Goal: Transaction & Acquisition: Obtain resource

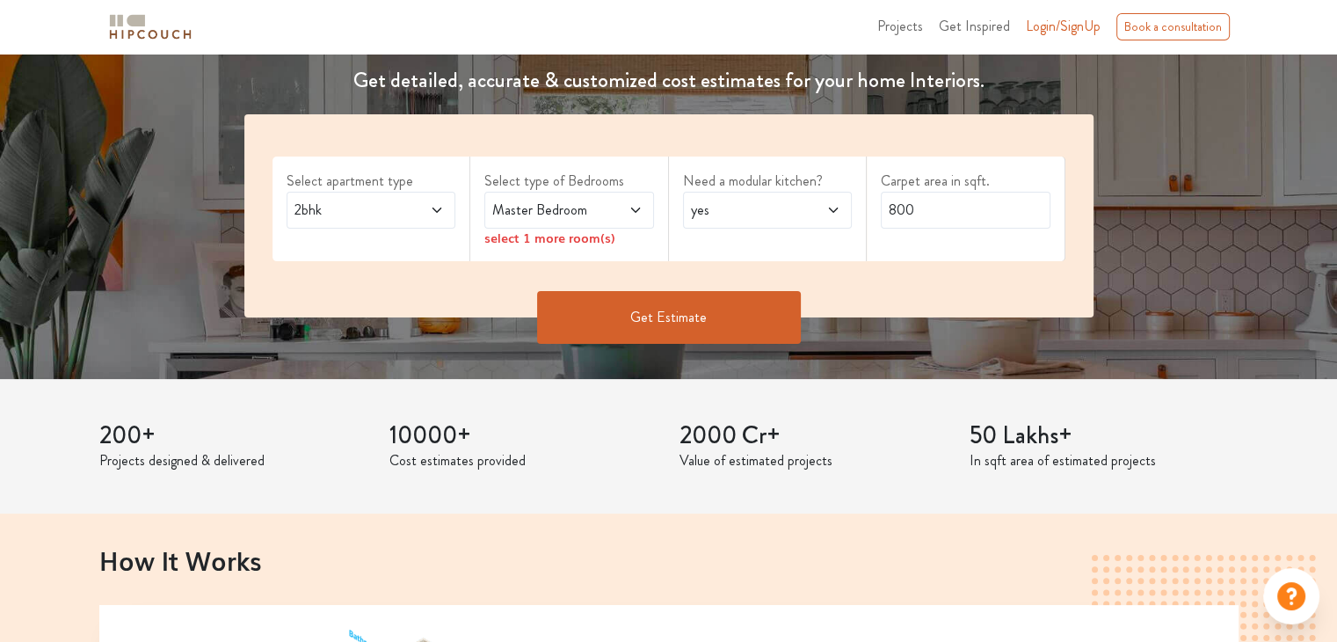
scroll to position [264, 0]
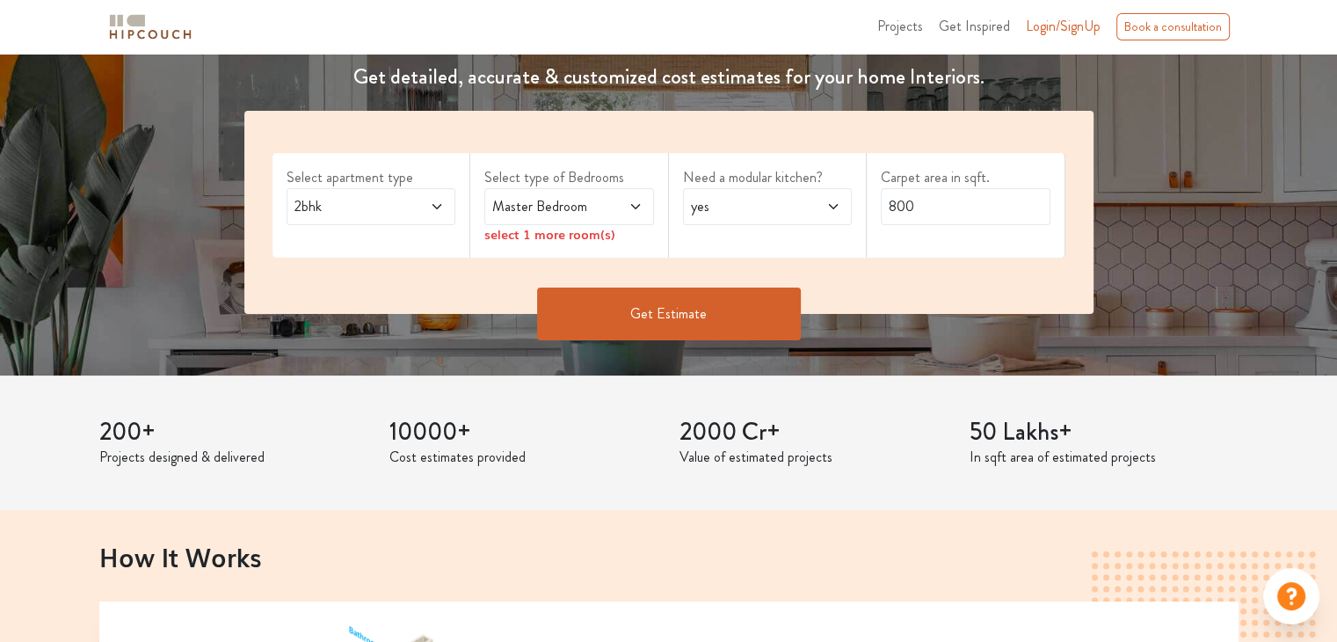
click at [400, 204] on span "2bhk" at bounding box center [348, 206] width 115 height 21
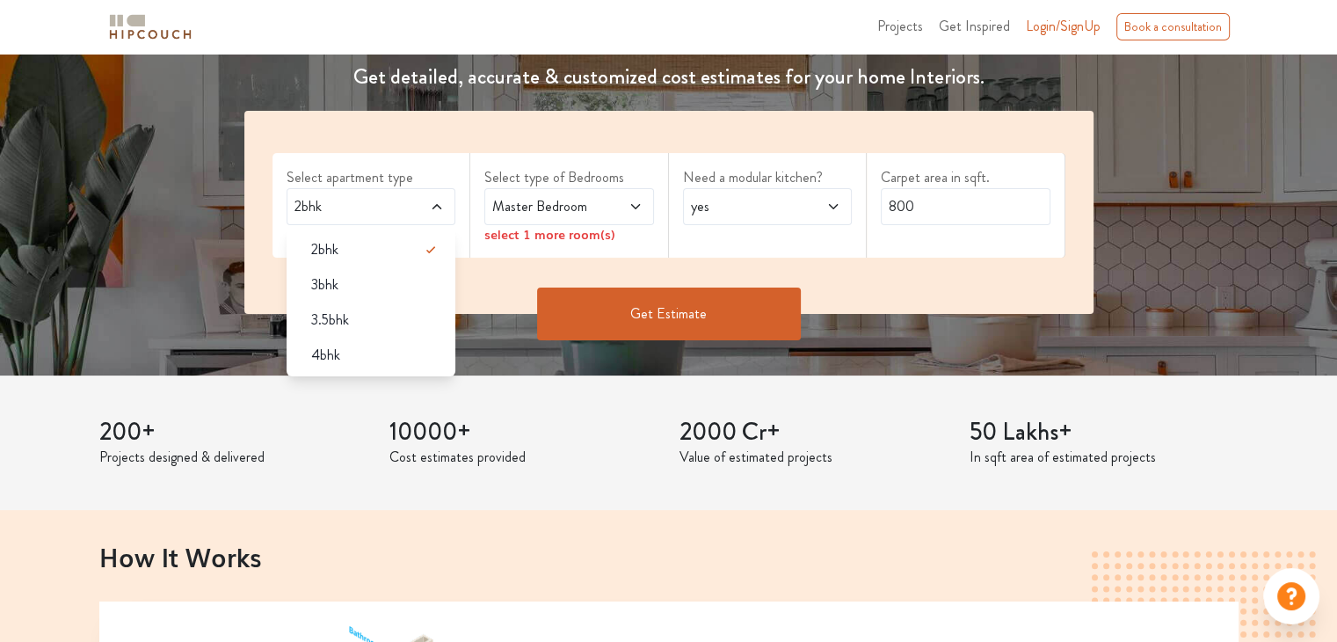
click at [409, 200] on span at bounding box center [424, 206] width 39 height 21
click at [426, 208] on span at bounding box center [424, 206] width 39 height 21
click at [428, 208] on span at bounding box center [424, 206] width 39 height 21
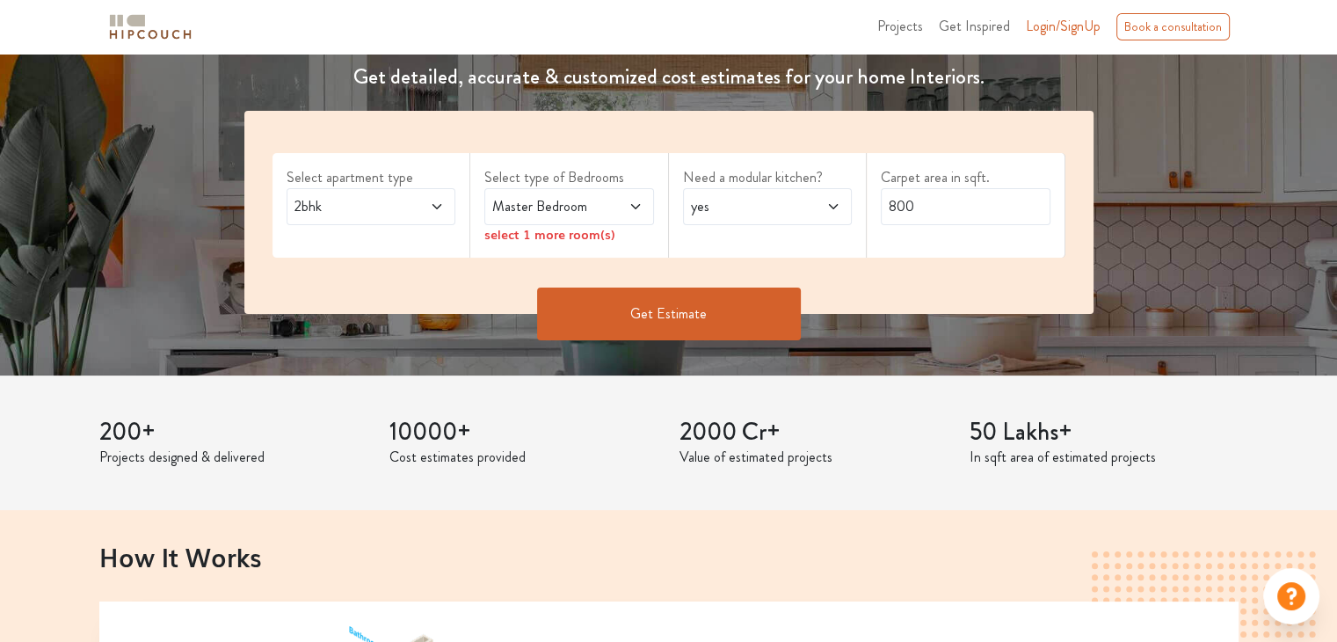
click at [556, 208] on span "Master Bedroom" at bounding box center [546, 206] width 115 height 21
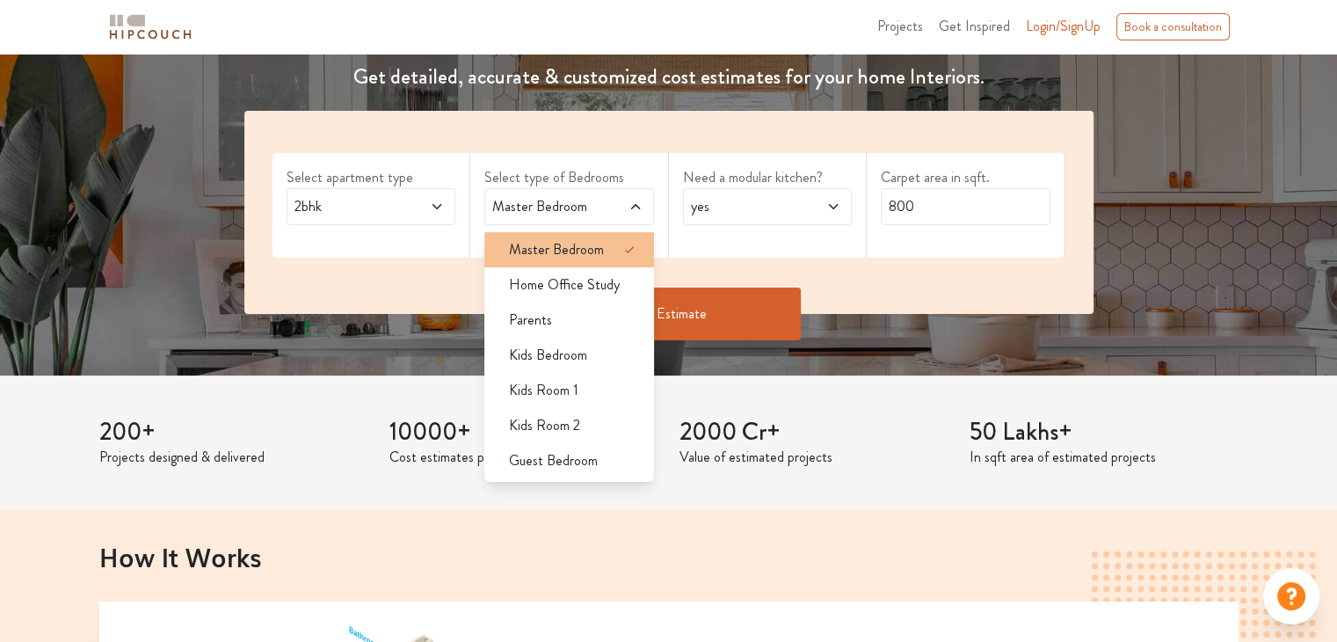
click at [620, 258] on icon at bounding box center [629, 249] width 21 height 21
click at [628, 252] on icon at bounding box center [629, 249] width 21 height 21
click at [777, 243] on div "Need a modular kitchen? yes" at bounding box center [768, 205] width 199 height 105
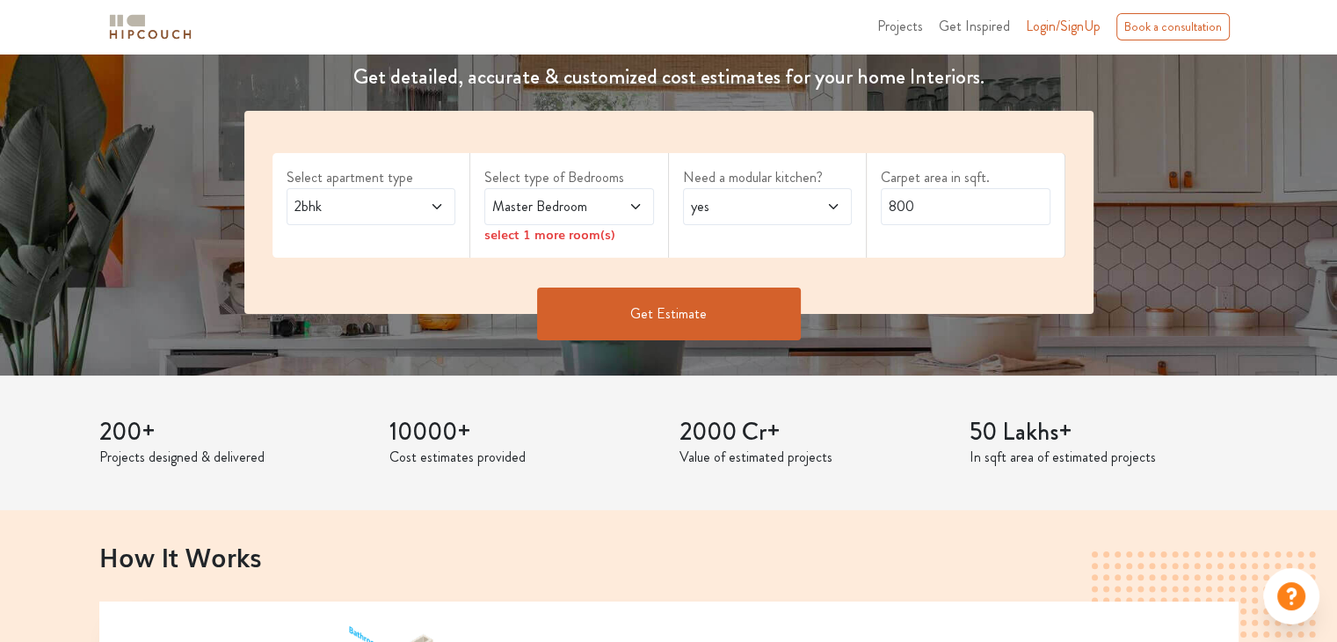
click at [629, 203] on icon at bounding box center [635, 207] width 14 height 14
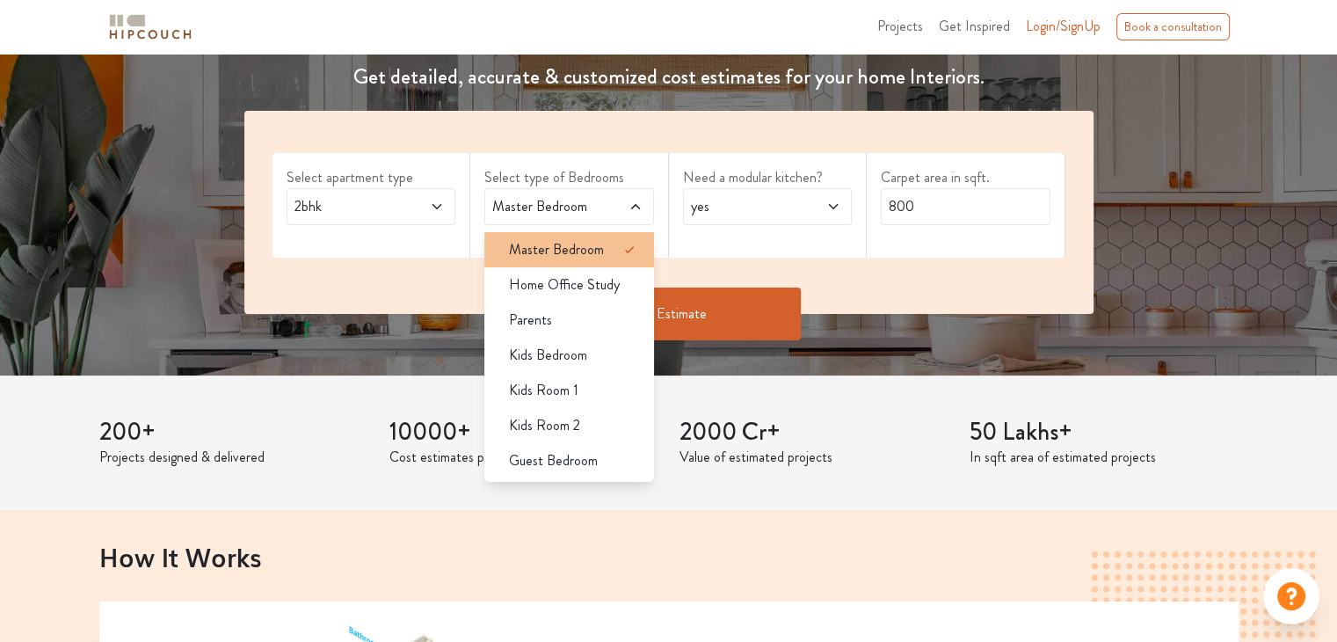
click at [619, 257] on icon at bounding box center [629, 249] width 21 height 21
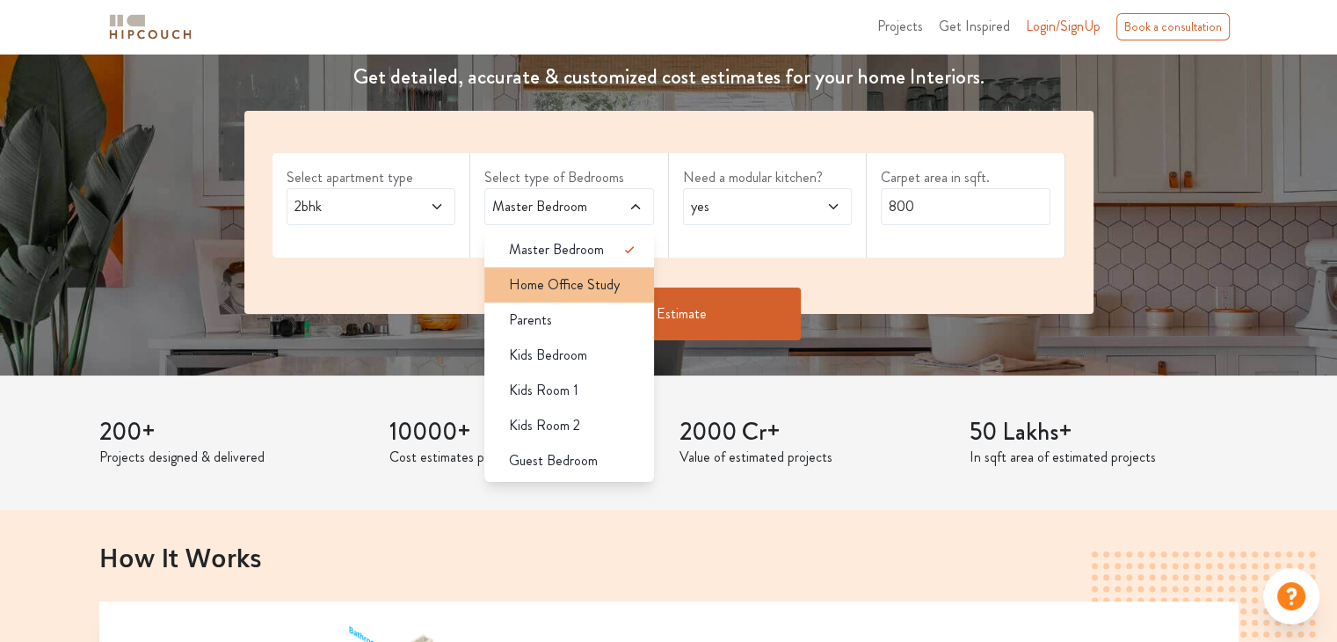
click at [598, 283] on span "Home Office Study" at bounding box center [564, 284] width 111 height 21
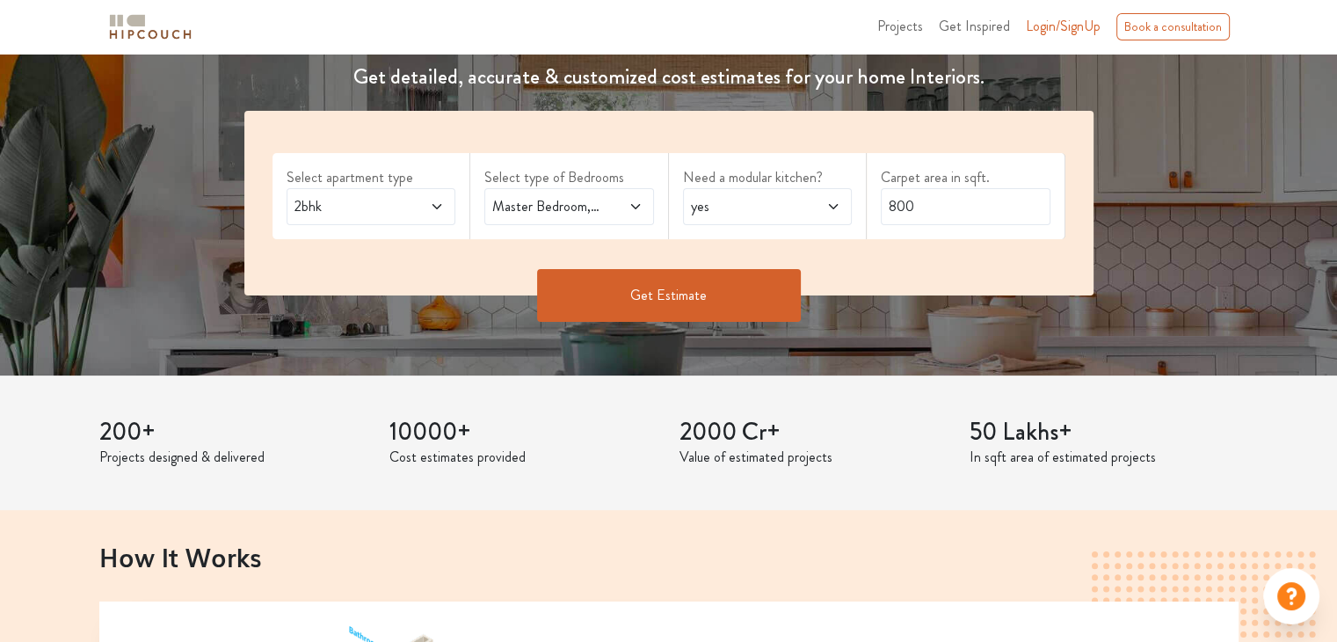
click at [612, 206] on span at bounding box center [623, 206] width 39 height 21
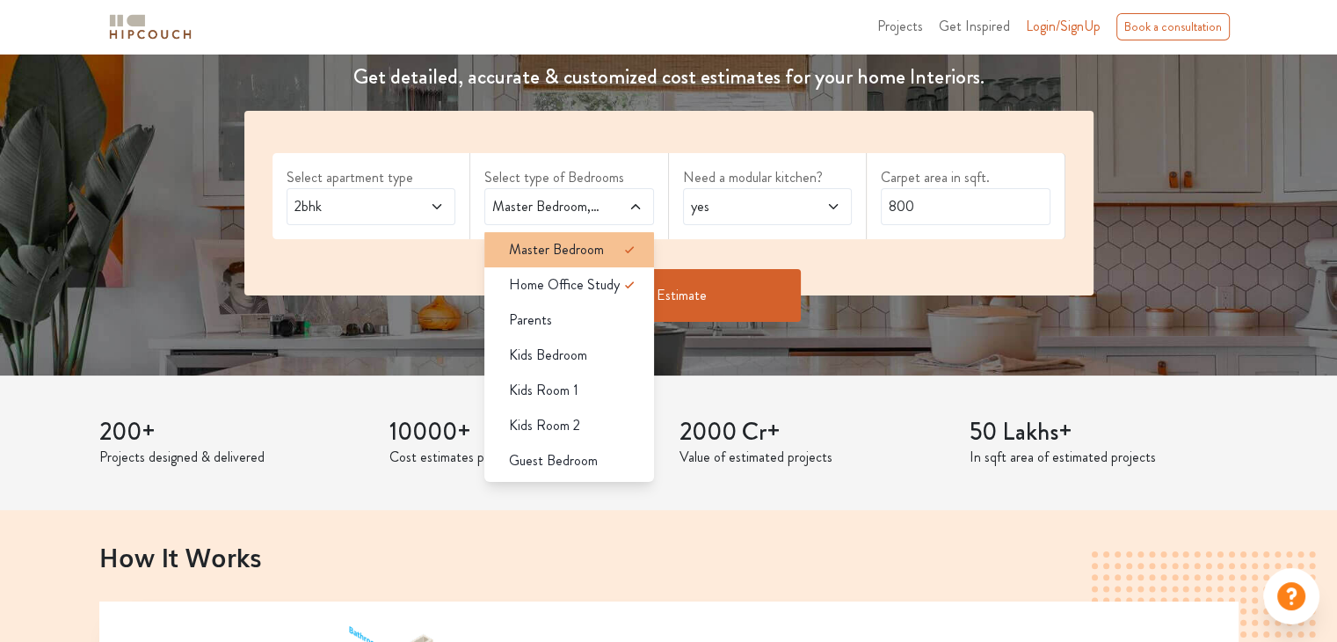
click at [621, 245] on icon at bounding box center [629, 249] width 21 height 21
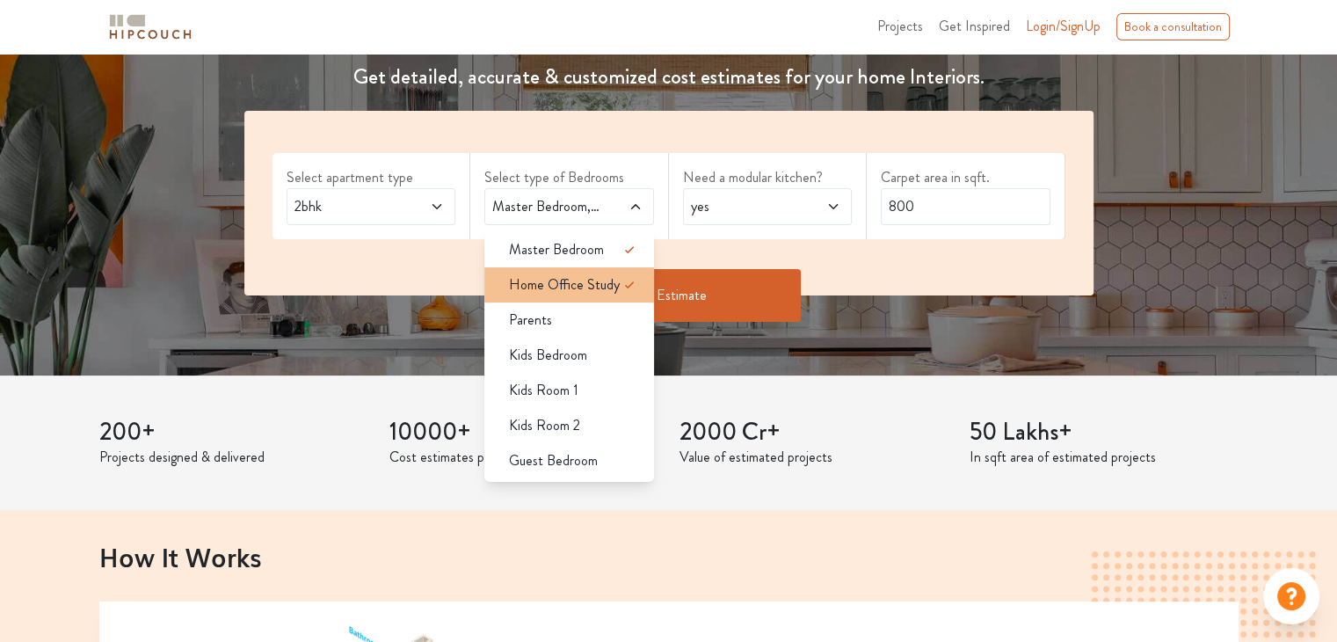
click at [624, 287] on icon at bounding box center [629, 284] width 21 height 21
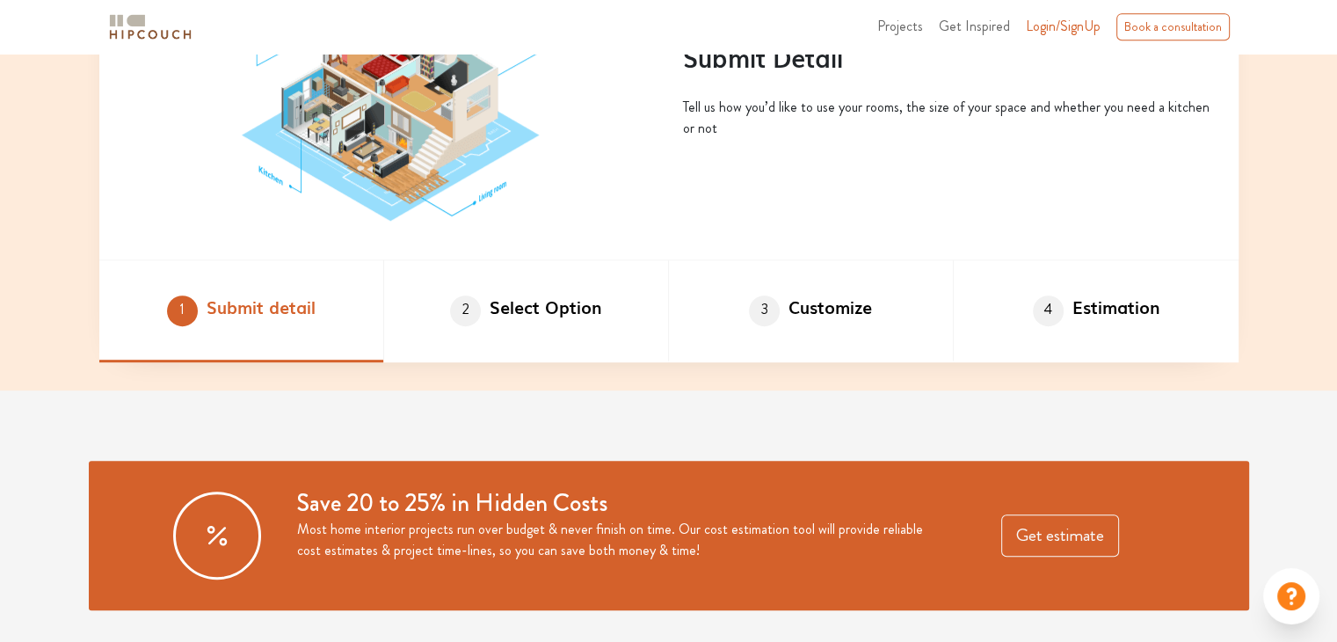
scroll to position [967, 0]
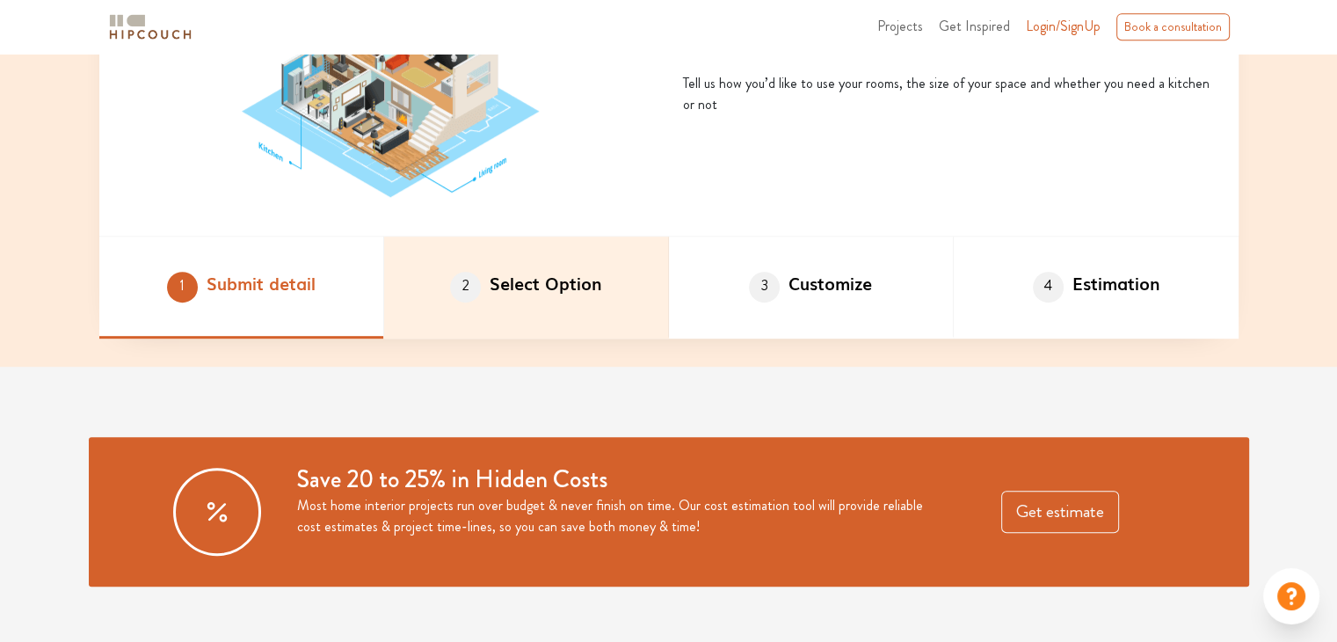
click at [602, 284] on li "2 Select Option" at bounding box center [526, 287] width 285 height 102
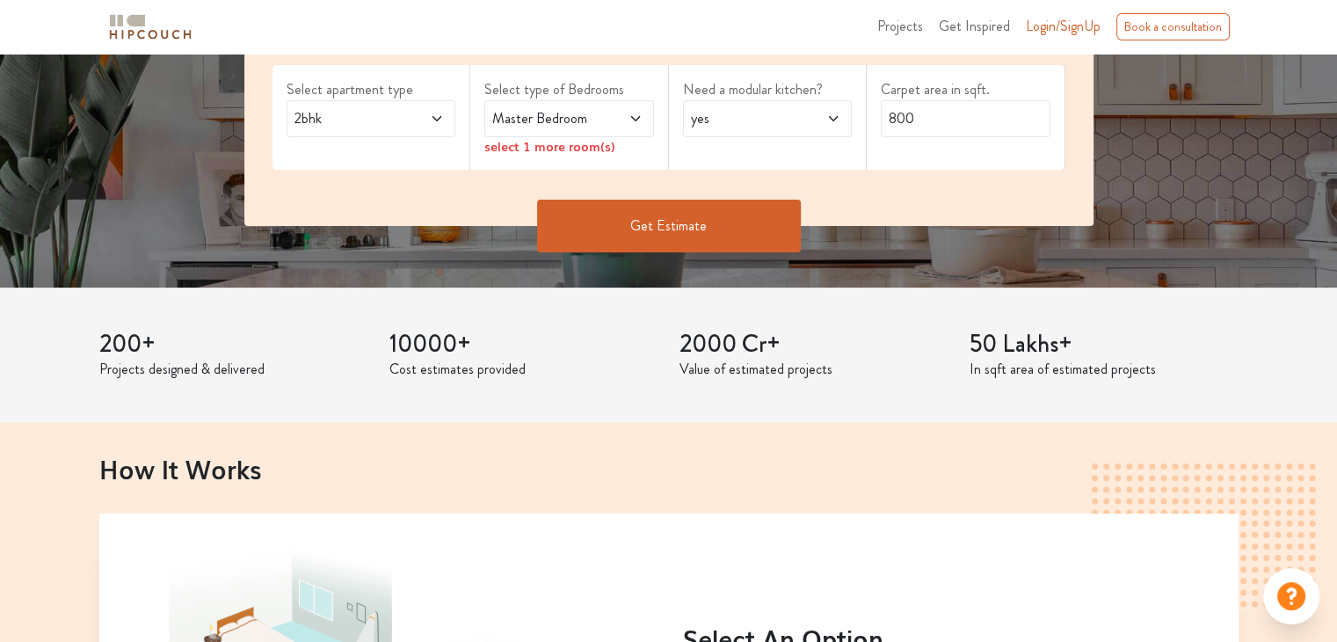
scroll to position [176, 0]
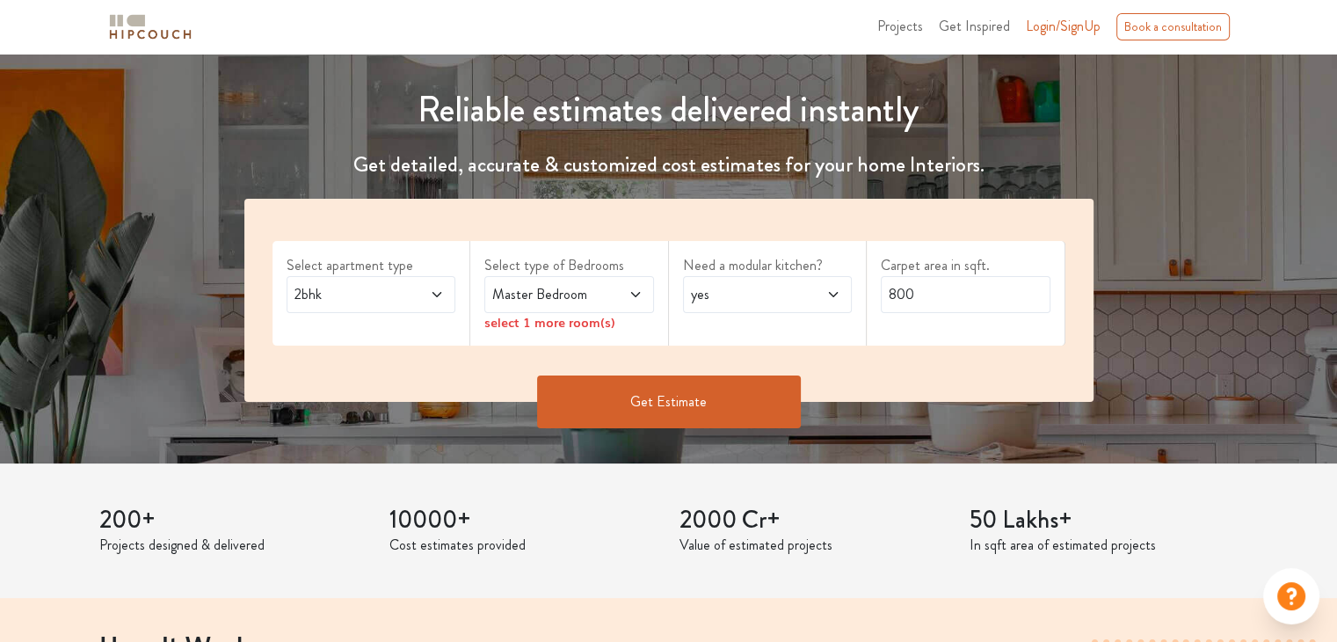
click at [430, 295] on icon at bounding box center [437, 294] width 14 height 14
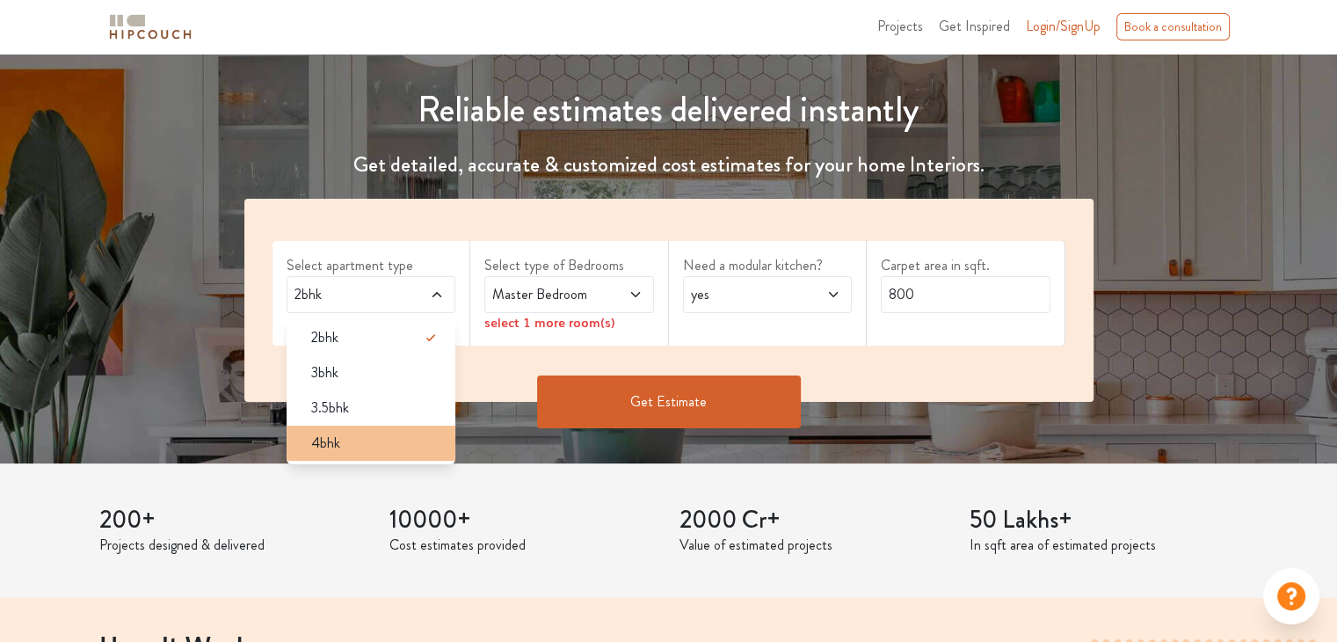
click at [352, 445] on div "4bhk" at bounding box center [376, 442] width 159 height 21
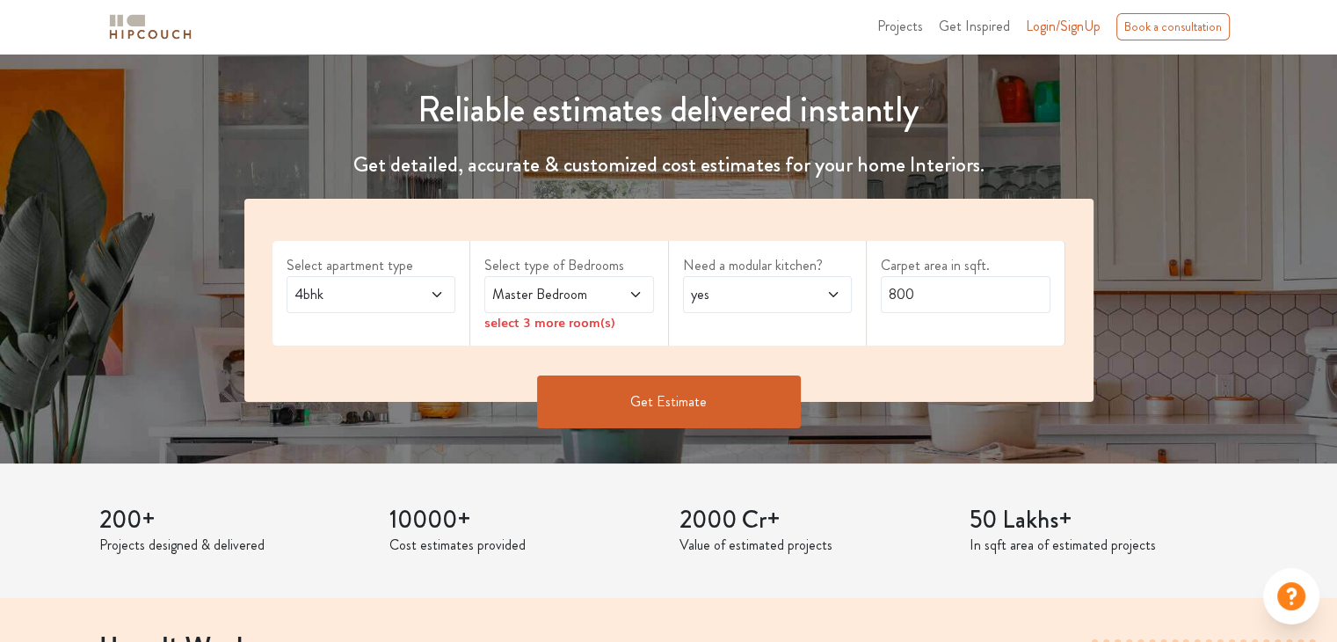
click at [553, 298] on span "Master Bedroom" at bounding box center [546, 294] width 115 height 21
click at [644, 295] on div "Master Bedroom" at bounding box center [569, 294] width 170 height 37
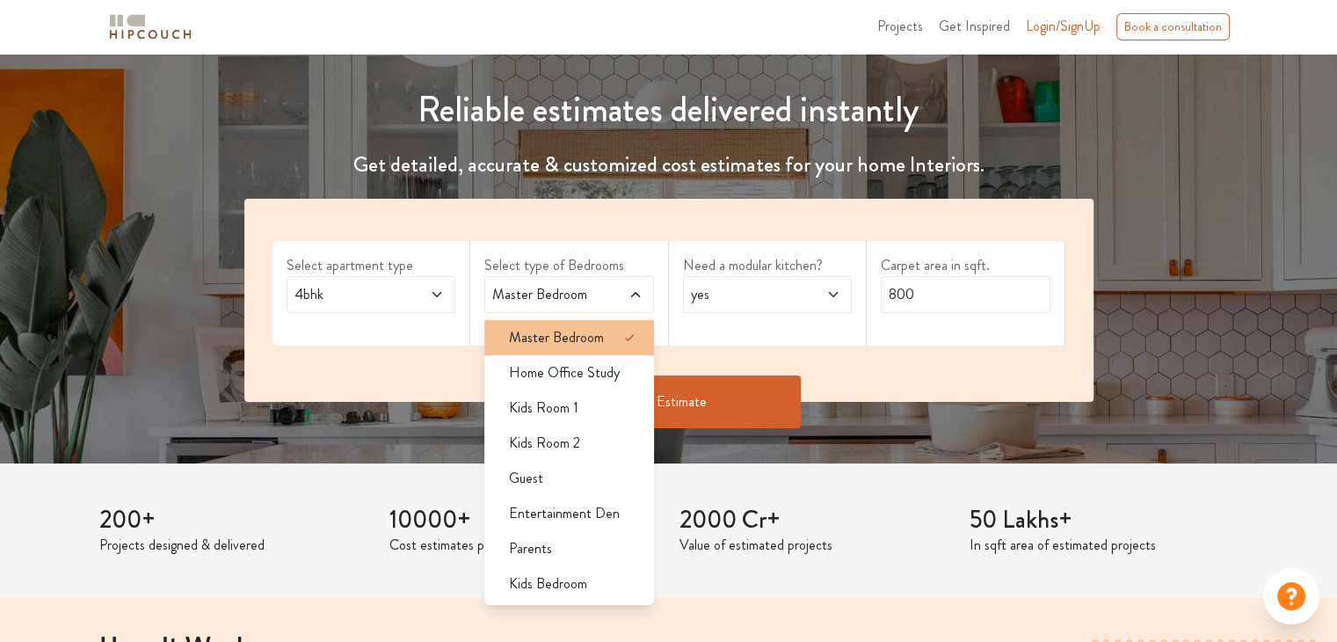
click at [632, 342] on icon at bounding box center [629, 337] width 21 height 21
click at [629, 335] on icon at bounding box center [629, 337] width 21 height 21
click at [626, 299] on span at bounding box center [623, 294] width 39 height 21
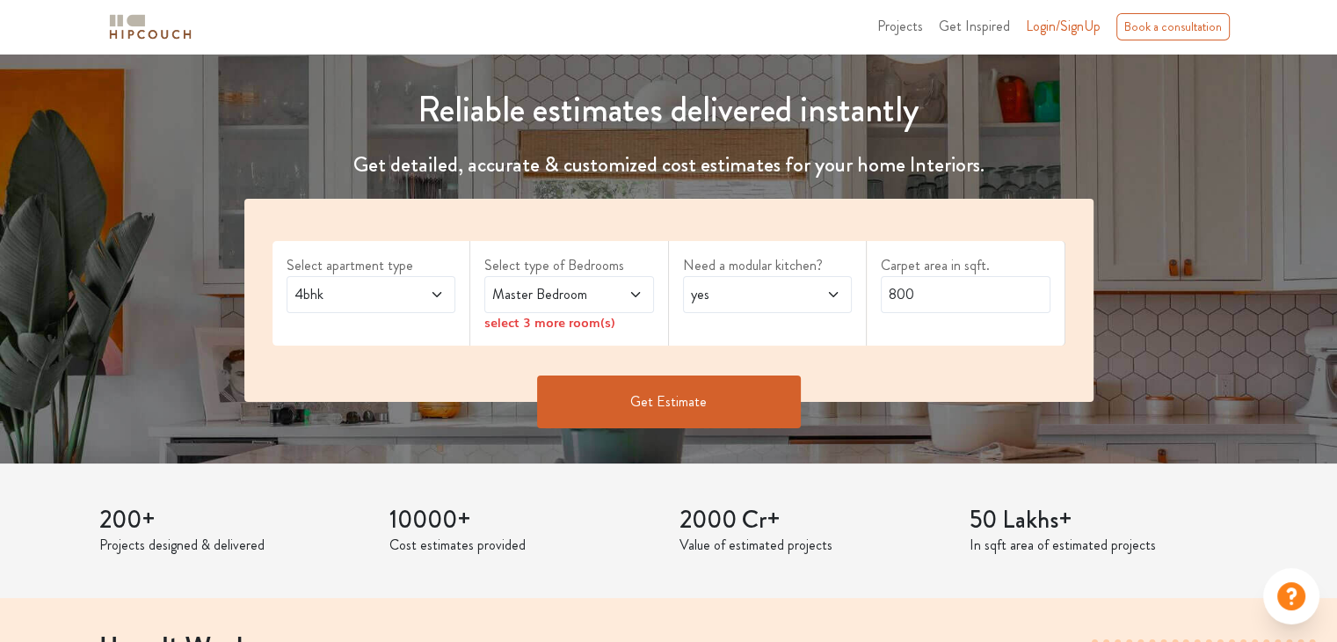
click at [380, 307] on div "4bhk" at bounding box center [372, 294] width 170 height 37
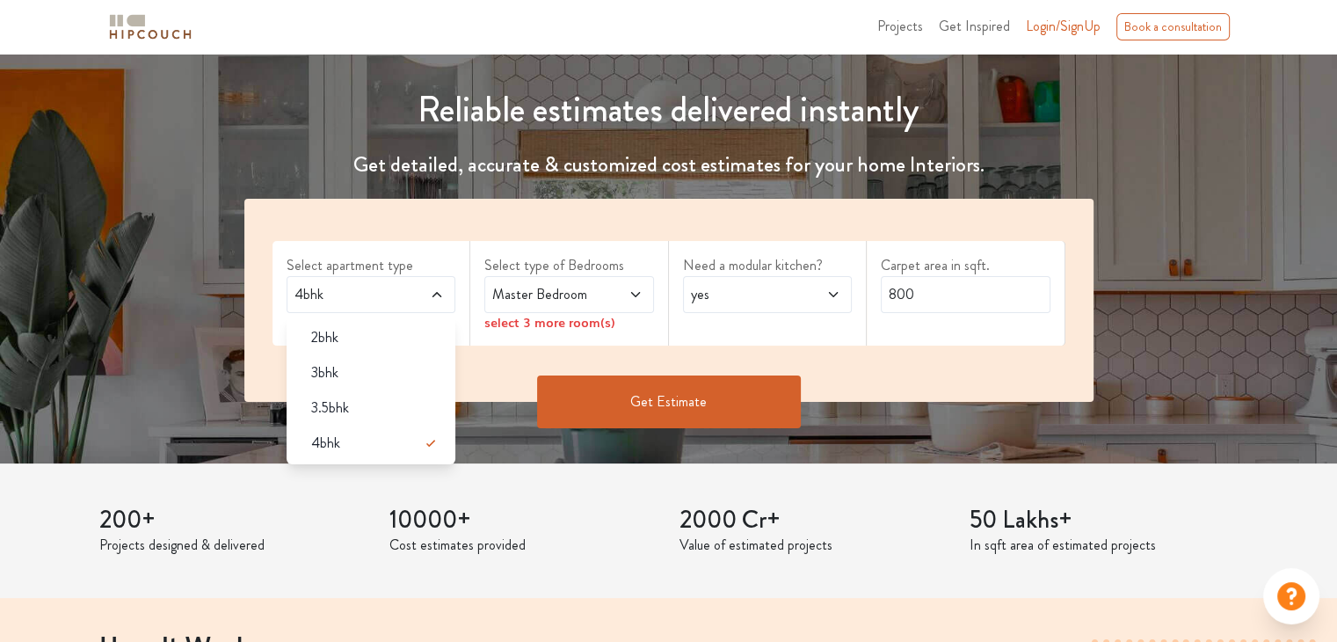
drag, startPoint x: 369, startPoint y: 325, endPoint x: 376, endPoint y: 314, distance: 13.4
click at [369, 323] on li "2bhk" at bounding box center [372, 337] width 170 height 35
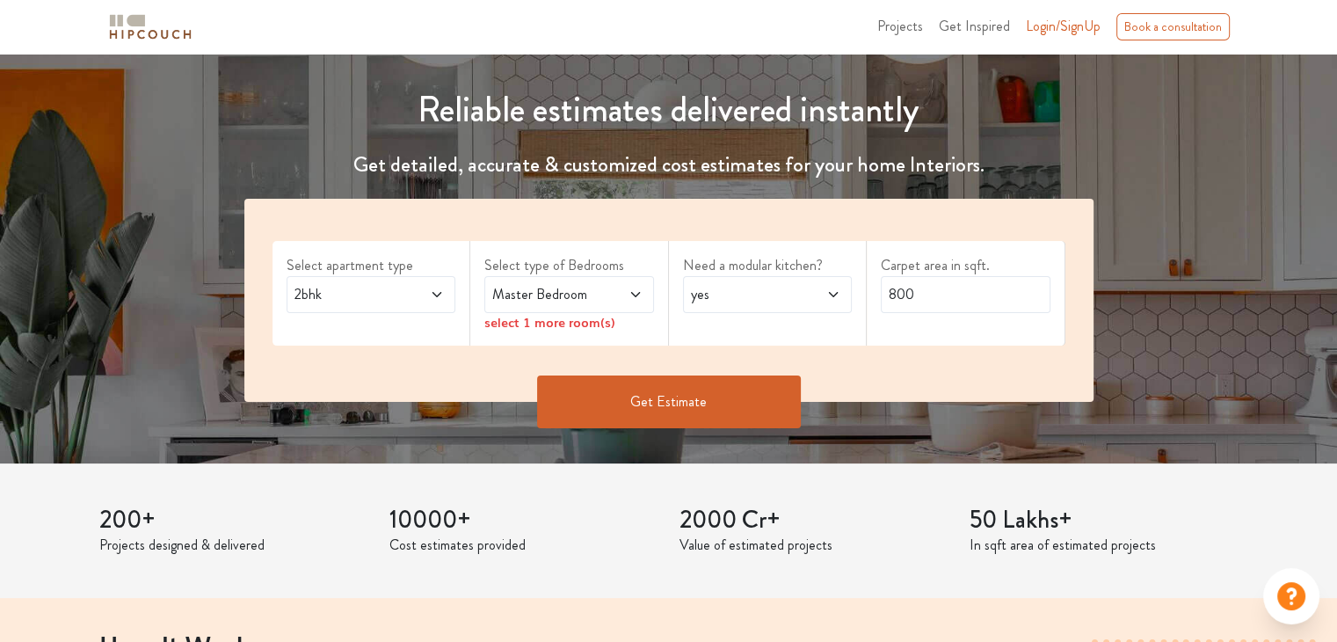
click at [606, 282] on div "Master Bedroom" at bounding box center [569, 294] width 170 height 37
click at [821, 287] on span at bounding box center [821, 294] width 39 height 21
click at [759, 373] on div "no" at bounding box center [772, 372] width 159 height 21
click at [733, 400] on button "Get Estimate" at bounding box center [669, 401] width 264 height 53
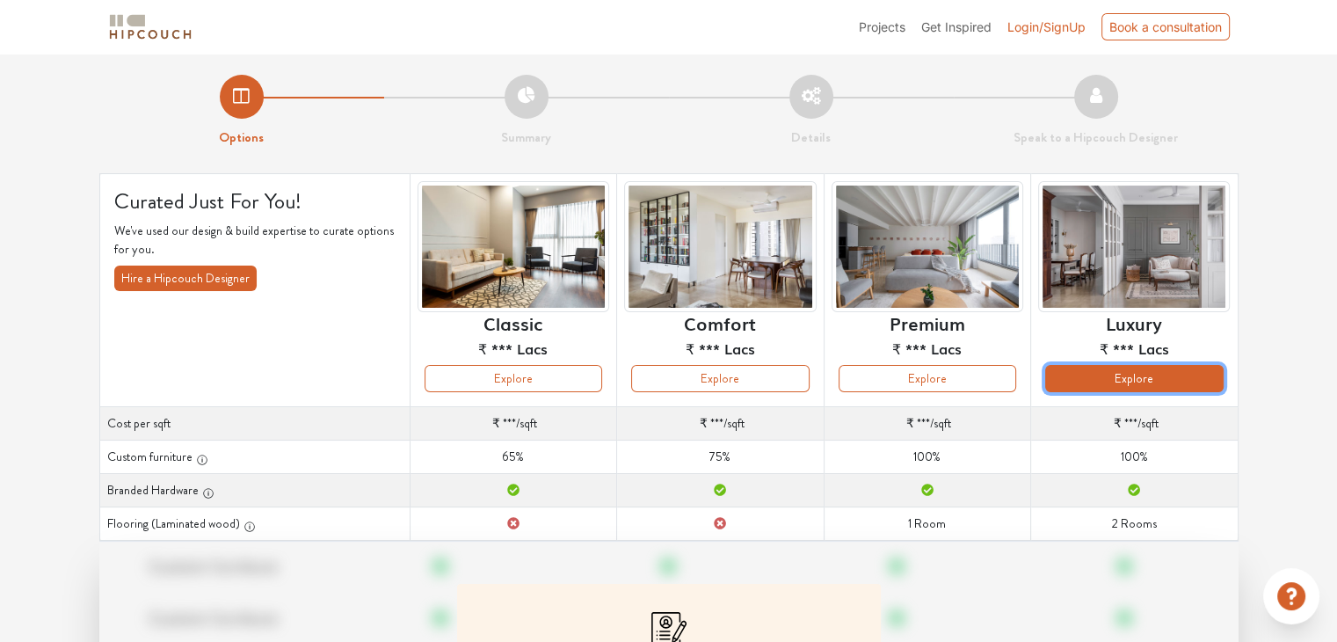
click at [1128, 371] on button "Explore" at bounding box center [1134, 378] width 178 height 27
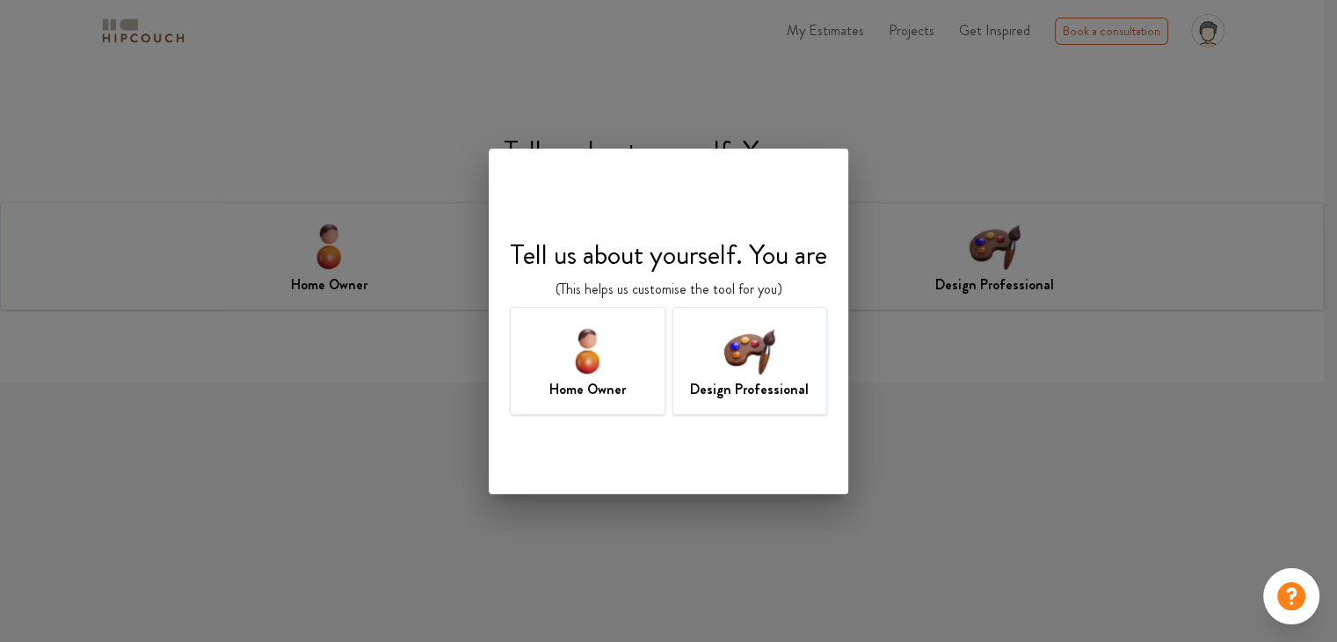
click at [562, 359] on img at bounding box center [587, 350] width 57 height 57
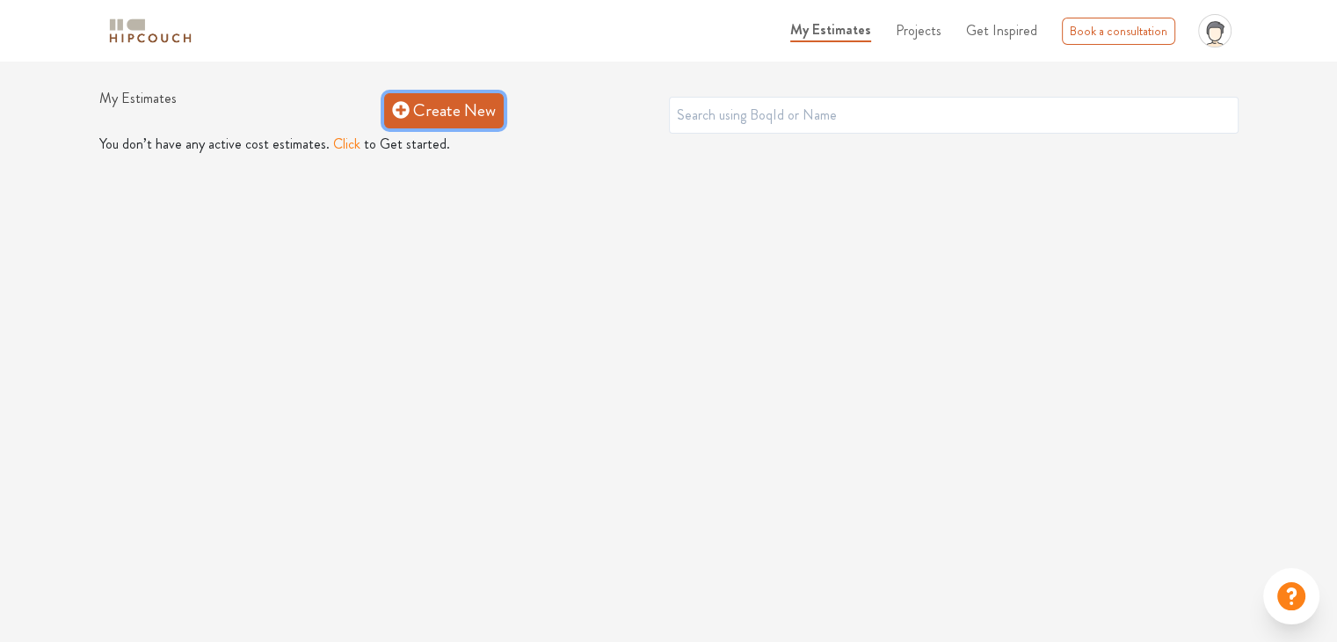
click at [425, 116] on link "Create New" at bounding box center [444, 110] width 120 height 35
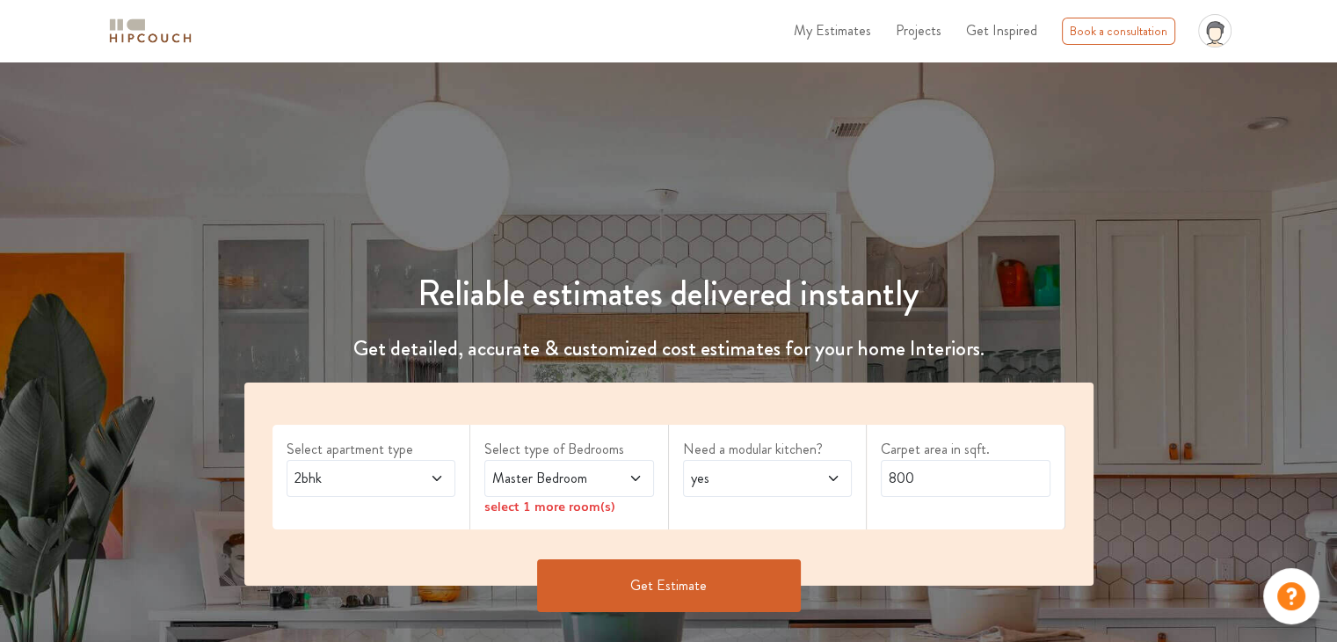
click at [717, 579] on button "Get Estimate" at bounding box center [669, 585] width 264 height 53
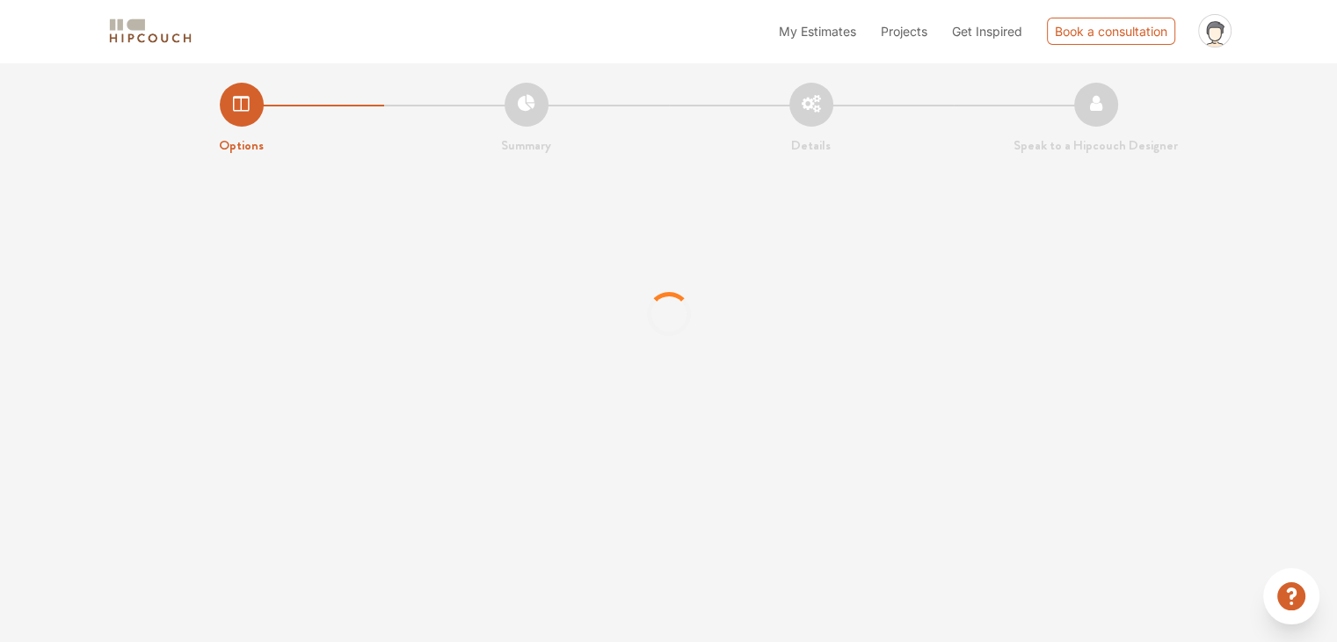
click at [906, 31] on span "Projects" at bounding box center [904, 31] width 47 height 15
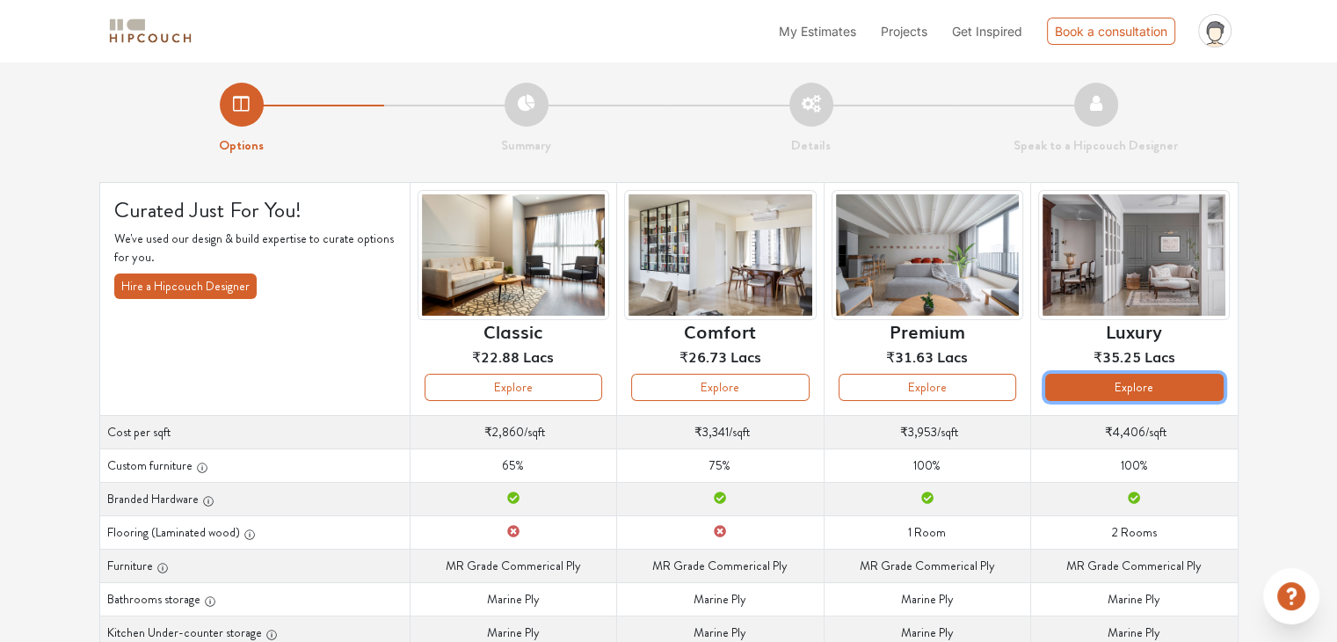
click at [1188, 391] on button "Explore" at bounding box center [1134, 387] width 178 height 27
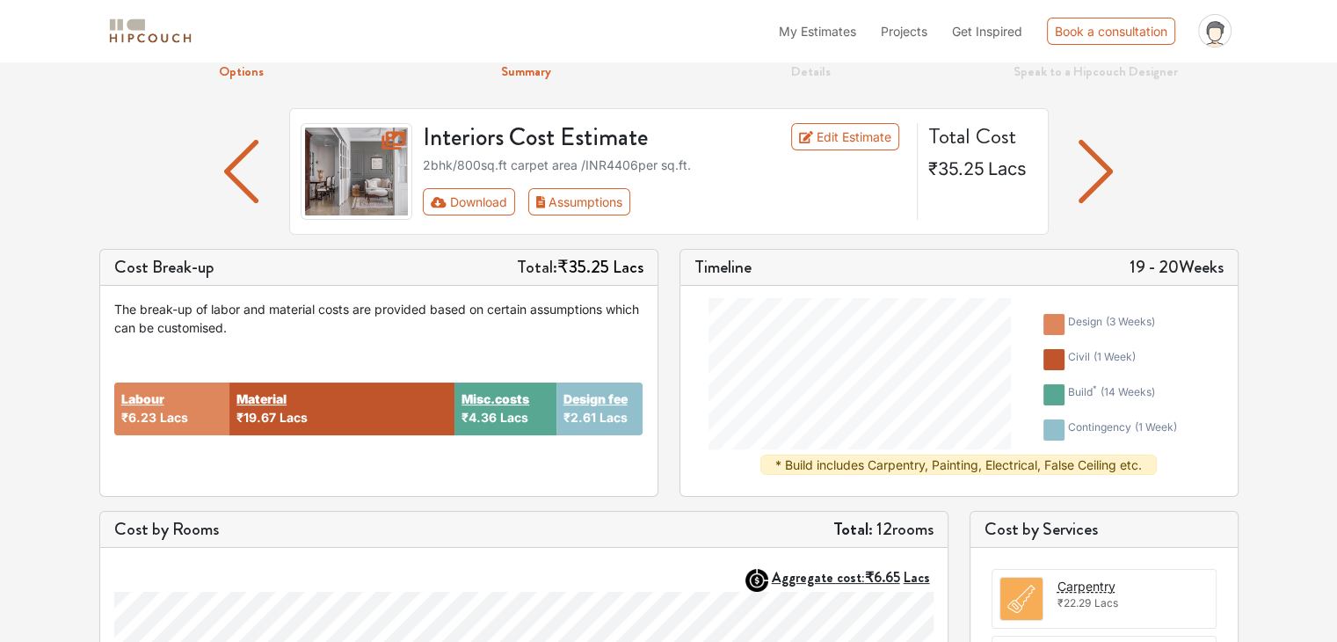
scroll to position [88, 0]
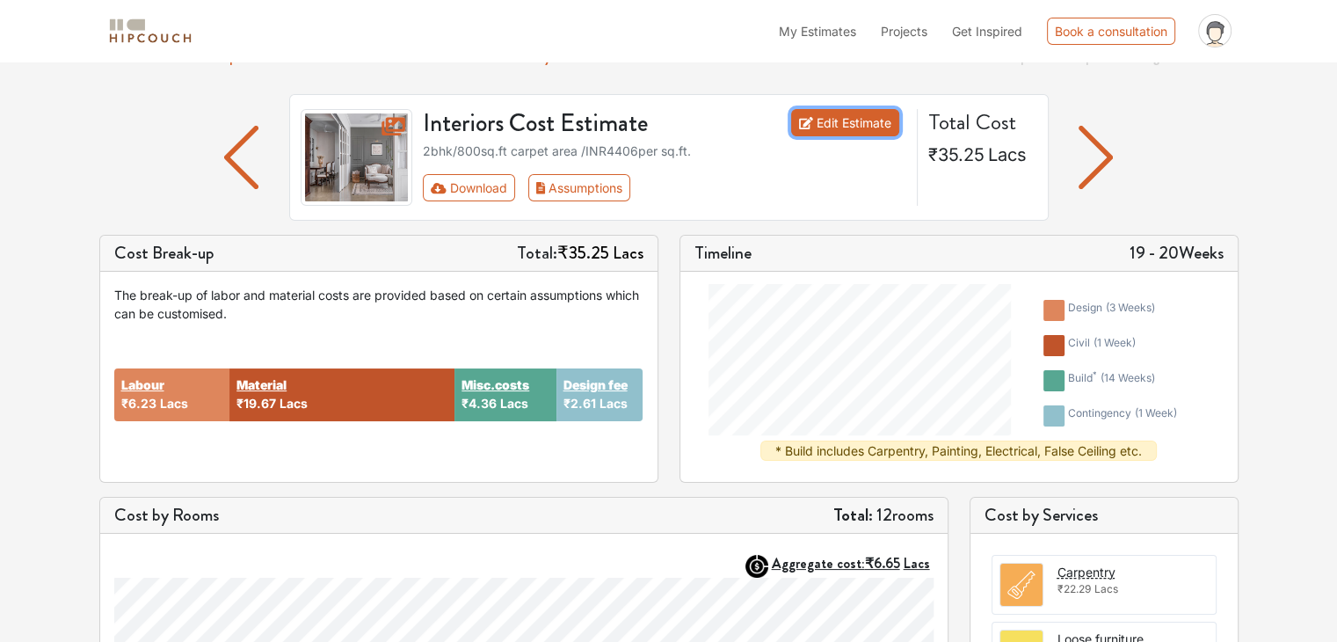
click at [823, 110] on link "Edit Estimate" at bounding box center [845, 122] width 108 height 27
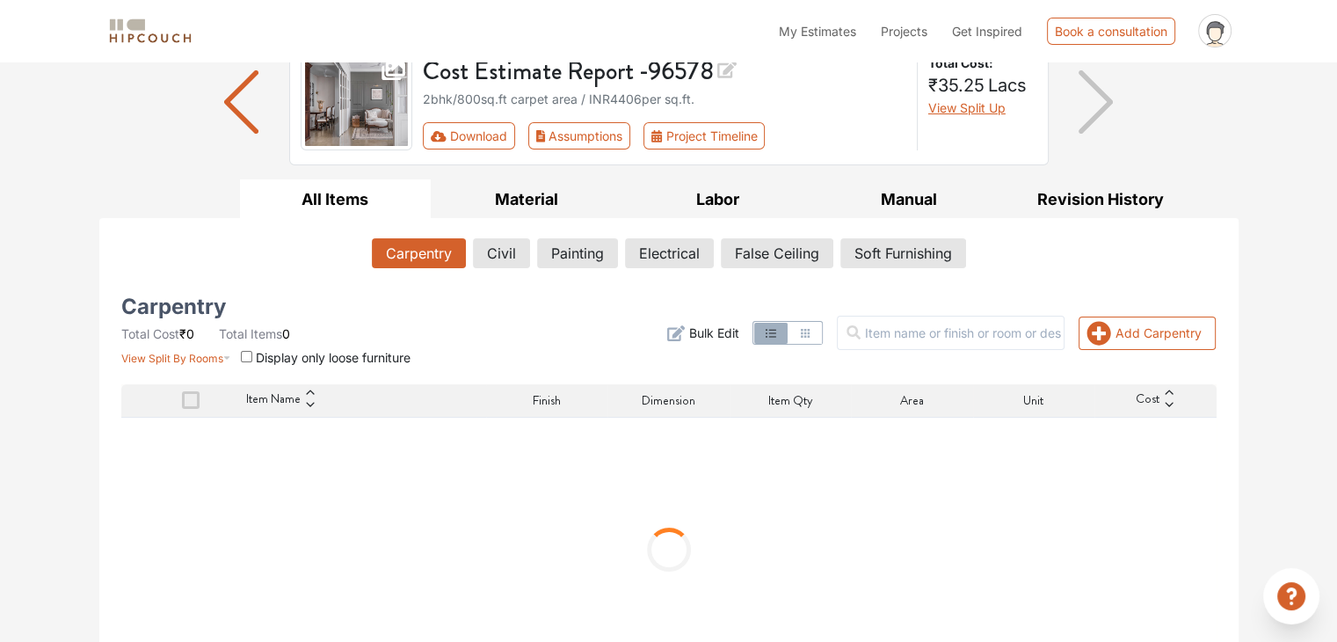
scroll to position [195, 0]
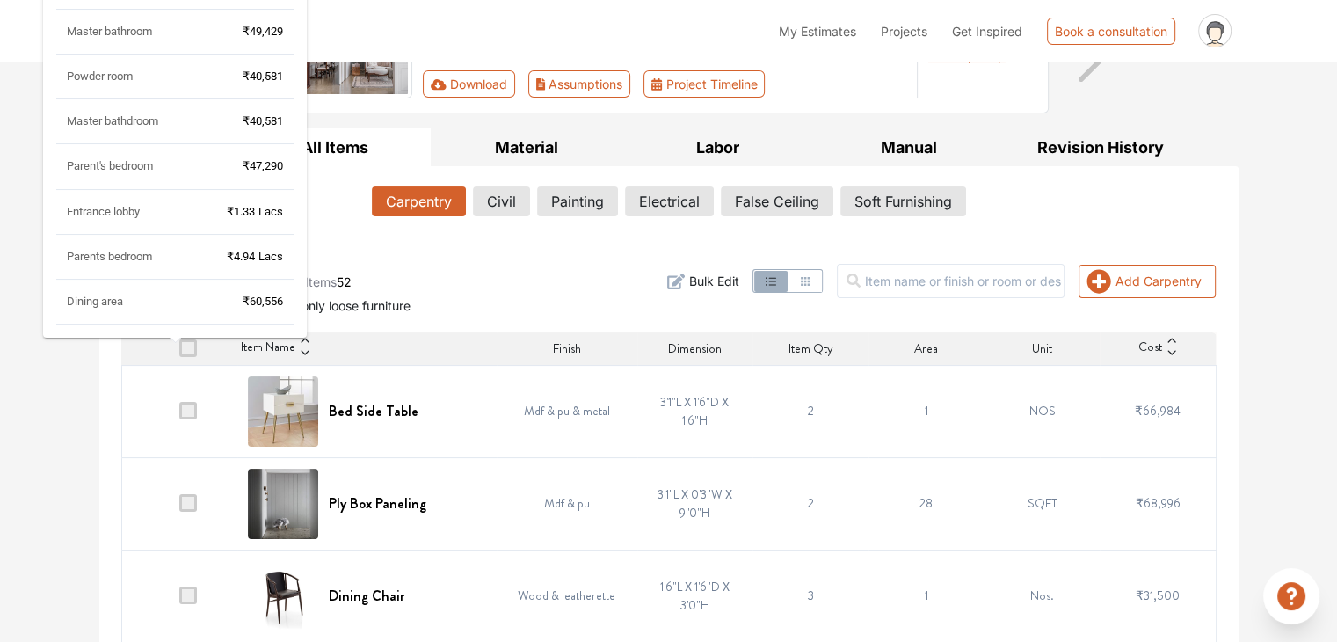
click at [192, 301] on div "Dining area ₹60,556" at bounding box center [174, 309] width 237 height 31
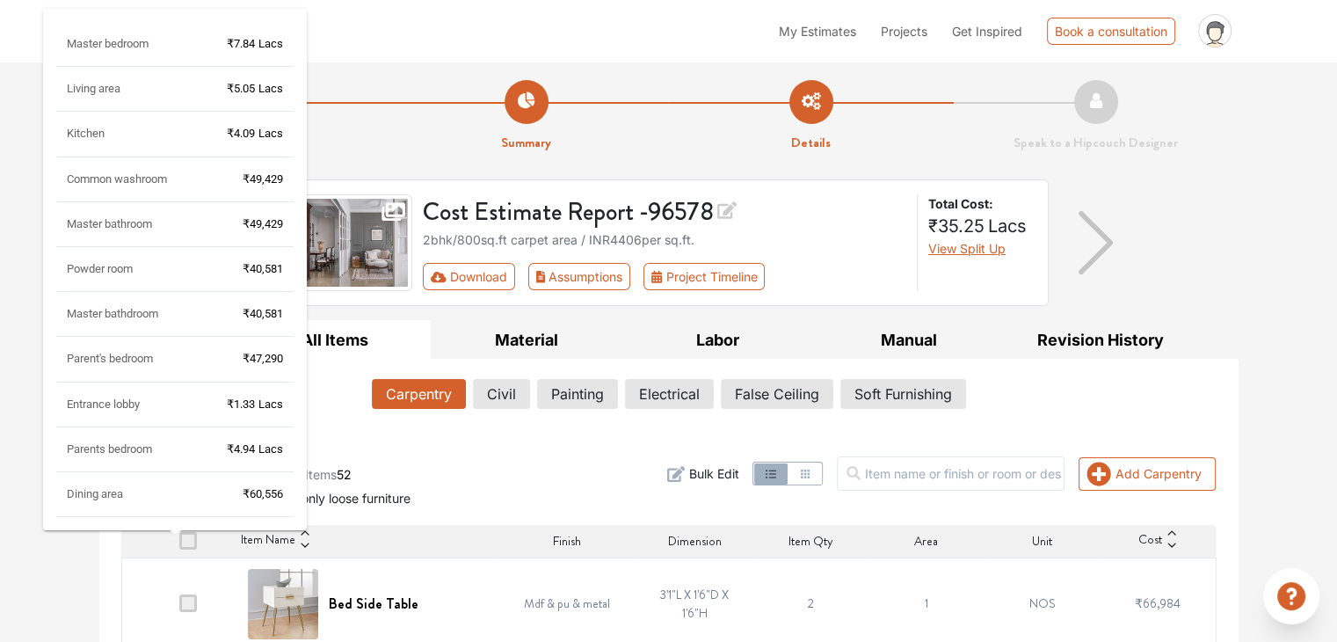
scroll to position [0, 0]
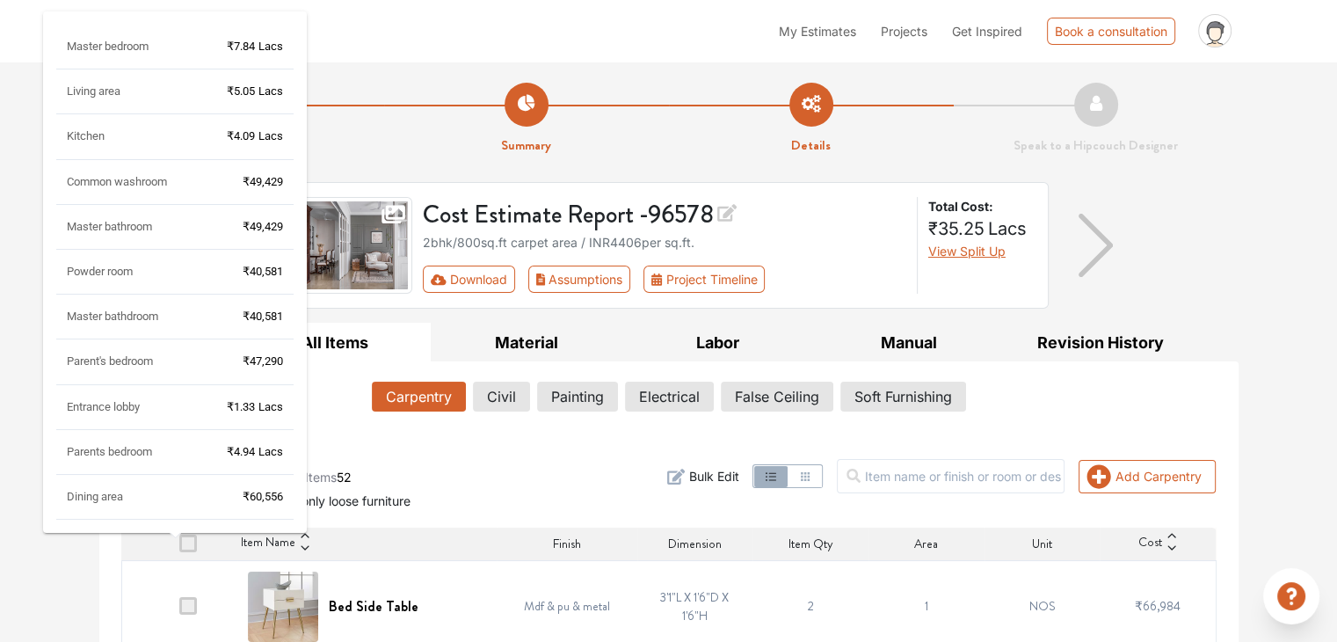
click at [172, 91] on div "Living area ₹5.05 Lacs" at bounding box center [174, 98] width 237 height 31
click at [88, 77] on div "Master bedroom ₹7.84 Lacs Living area ₹5.05 Lacs Kitchen ₹4.09 Lacs Common wash…" at bounding box center [174, 279] width 237 height 481
click at [91, 83] on div "Living area" at bounding box center [94, 91] width 54 height 16
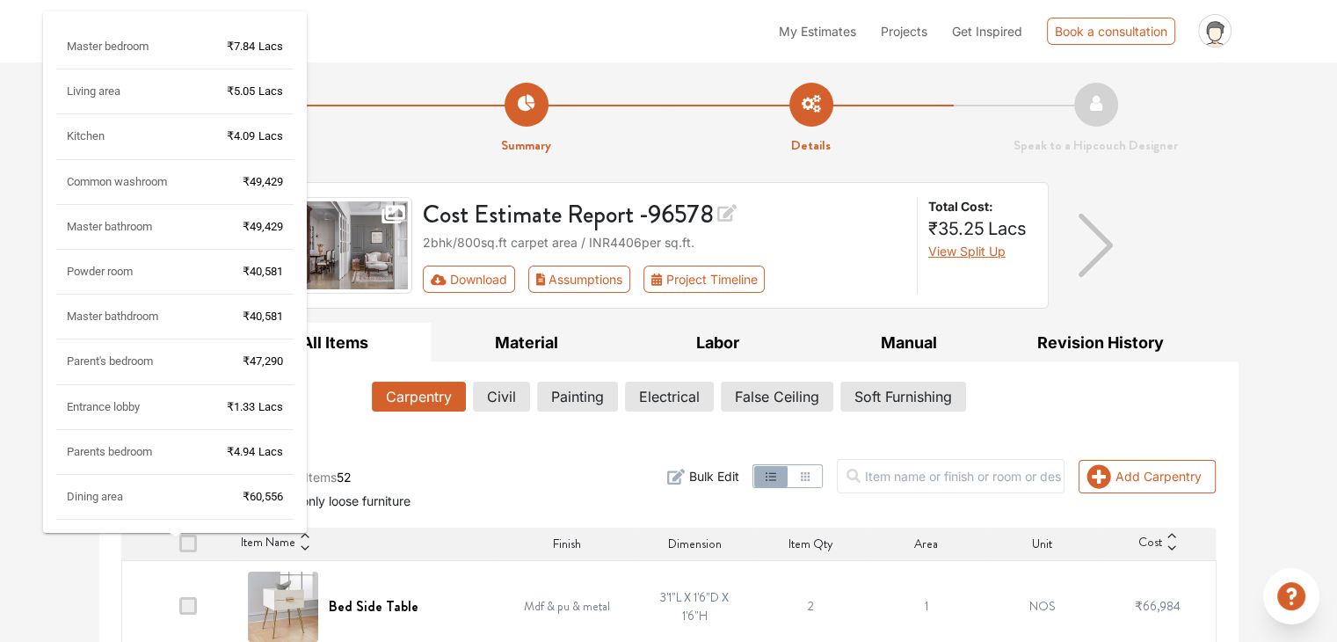
drag, startPoint x: 285, startPoint y: 103, endPoint x: 265, endPoint y: 92, distance: 22.8
click at [285, 102] on div "Living area ₹5.05 Lacs" at bounding box center [174, 98] width 237 height 31
click at [264, 92] on span "Lacs" at bounding box center [270, 90] width 25 height 13
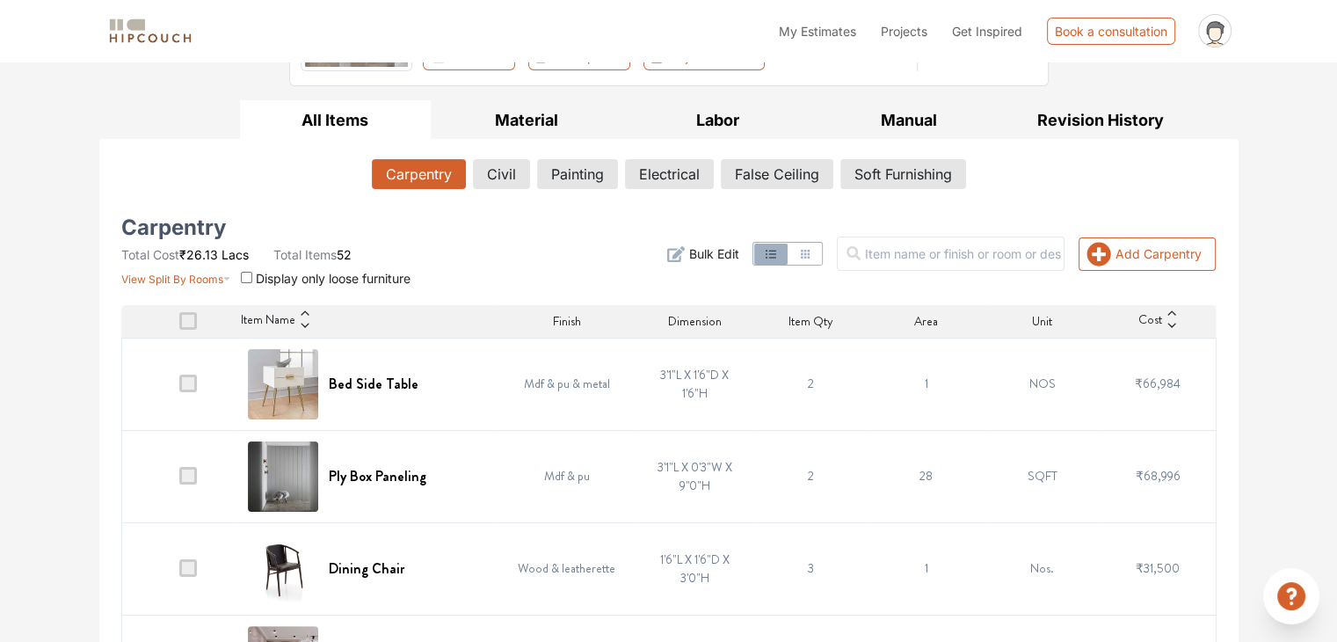
scroll to position [264, 0]
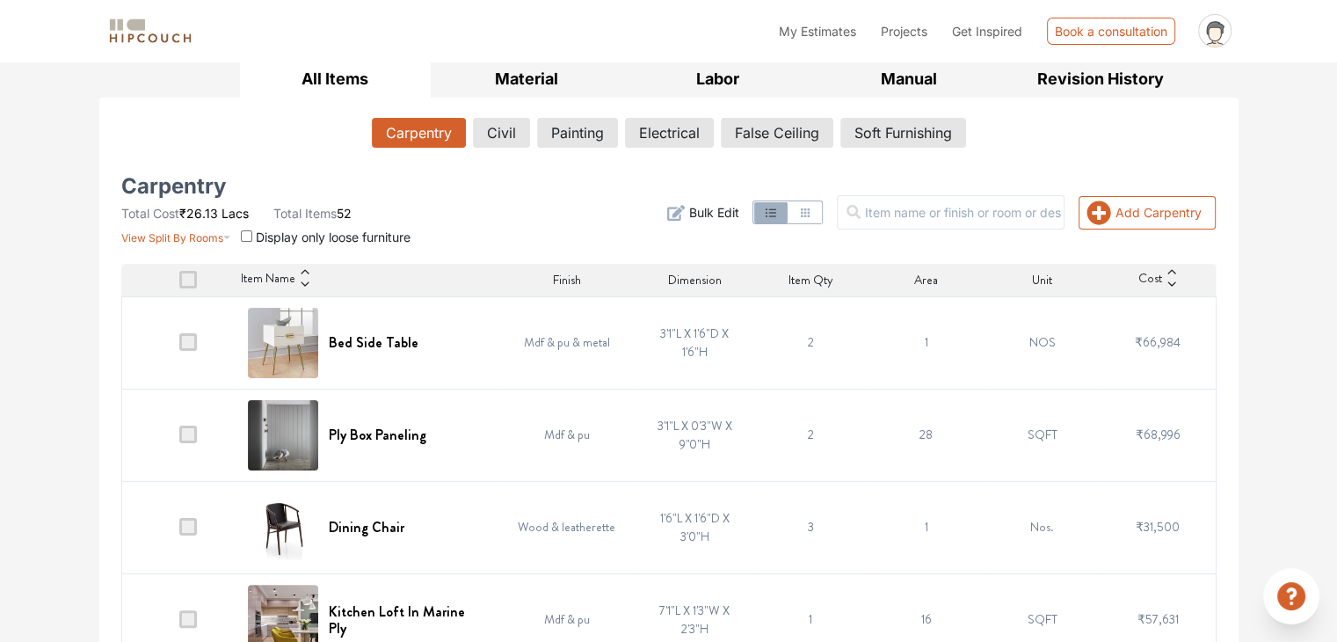
click at [243, 233] on input "checkbox" at bounding box center [246, 235] width 11 height 11
checkbox input "true"
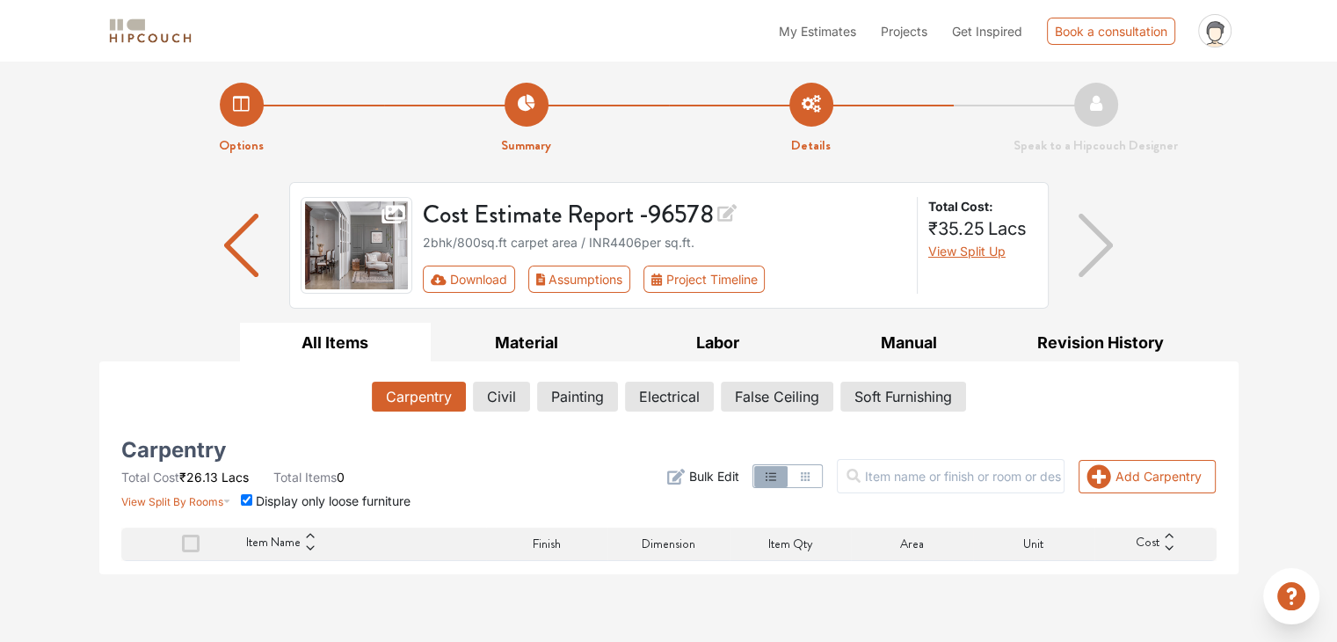
scroll to position [0, 0]
click at [243, 233] on img "button" at bounding box center [241, 245] width 34 height 63
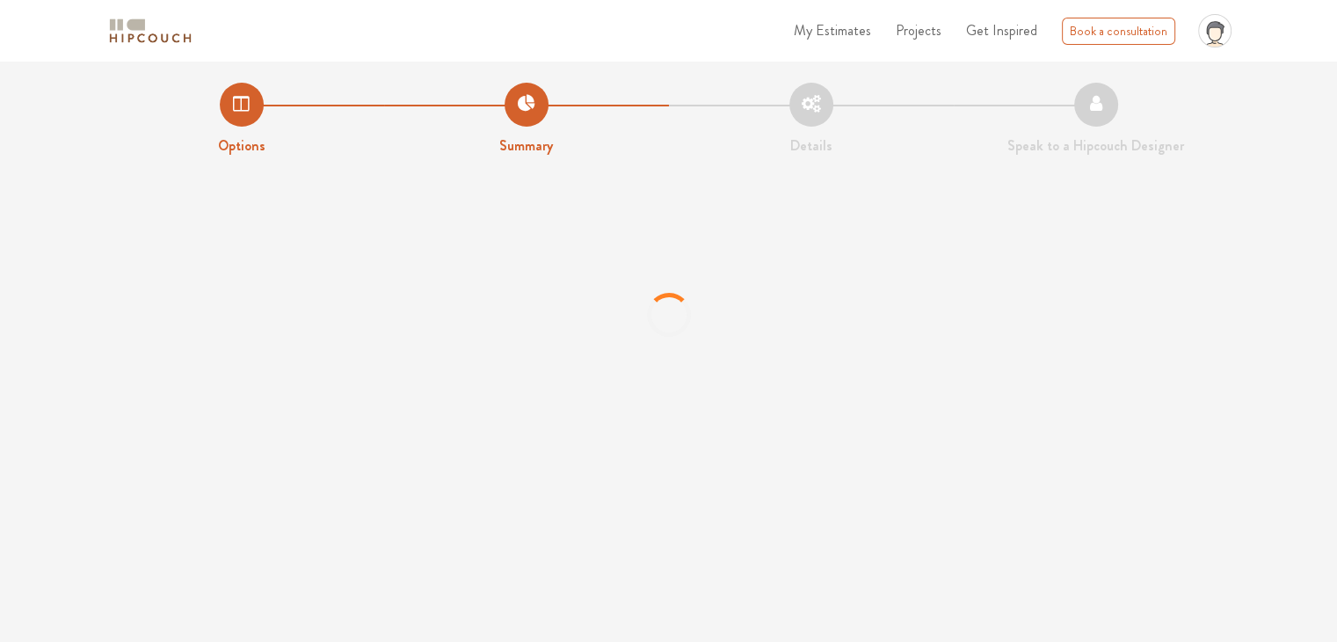
click at [247, 113] on li "Options" at bounding box center [241, 120] width 285 height 74
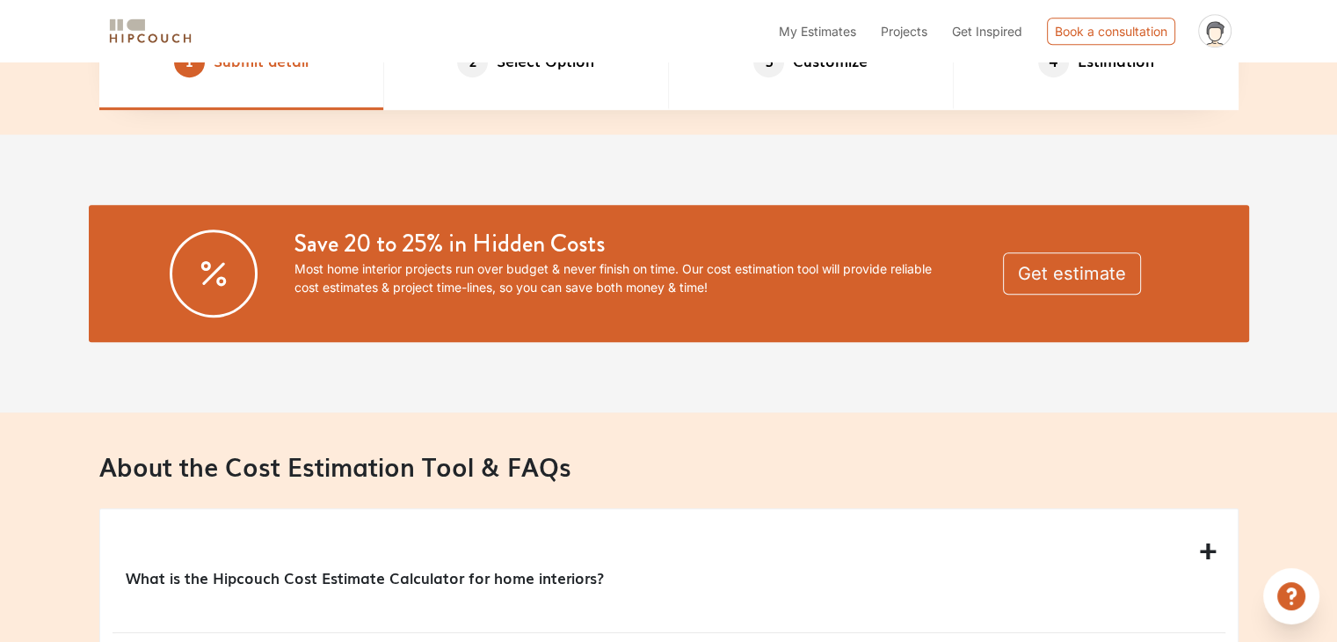
scroll to position [967, 0]
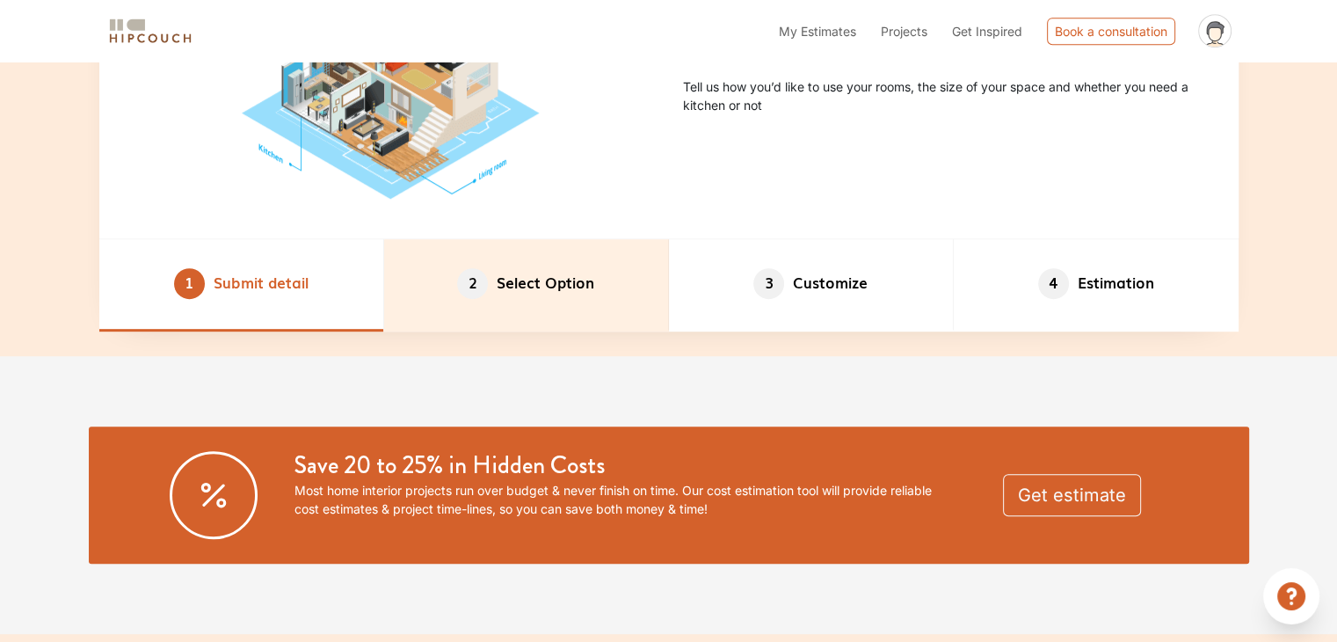
click at [545, 304] on li "2 Select Option" at bounding box center [526, 285] width 285 height 92
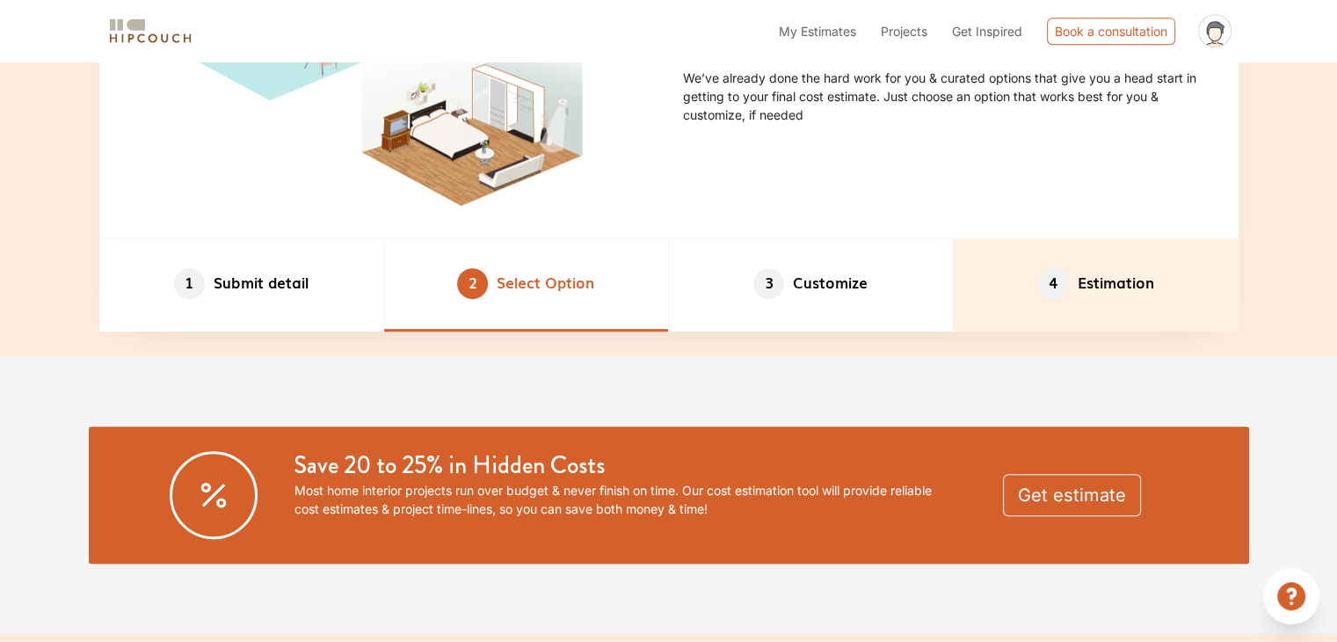
click at [954, 300] on li "4 Estimation" at bounding box center [1096, 285] width 285 height 92
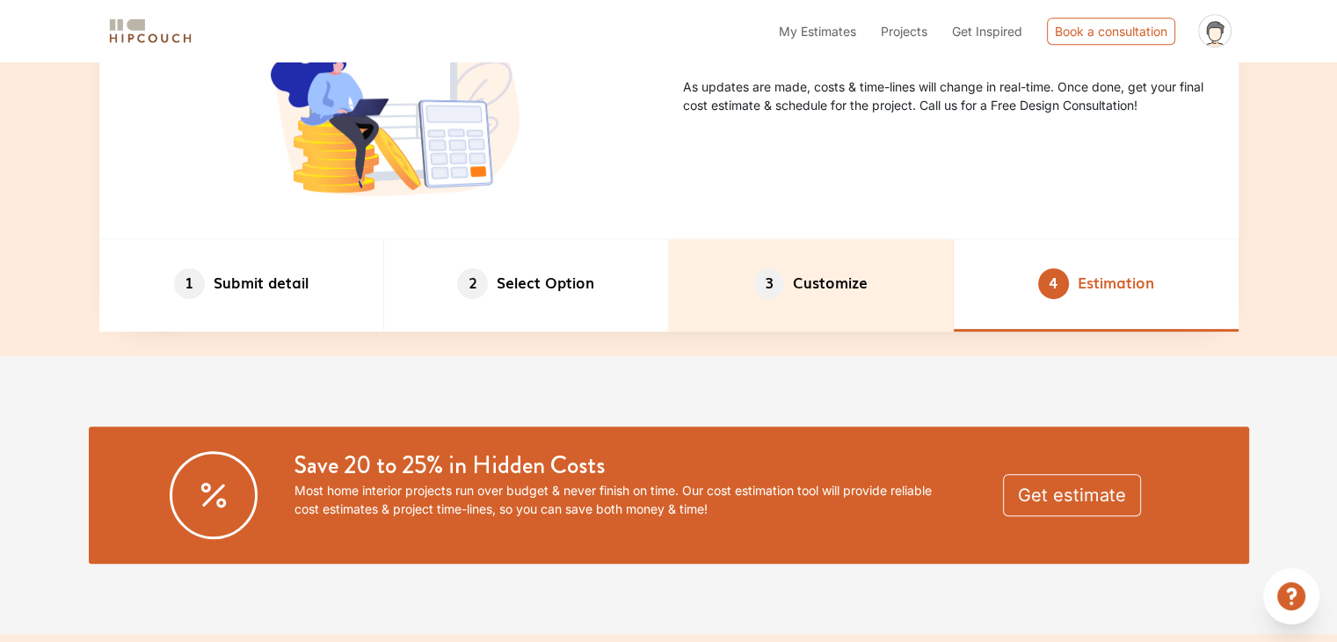
click at [861, 287] on li "3 Customize" at bounding box center [811, 285] width 285 height 92
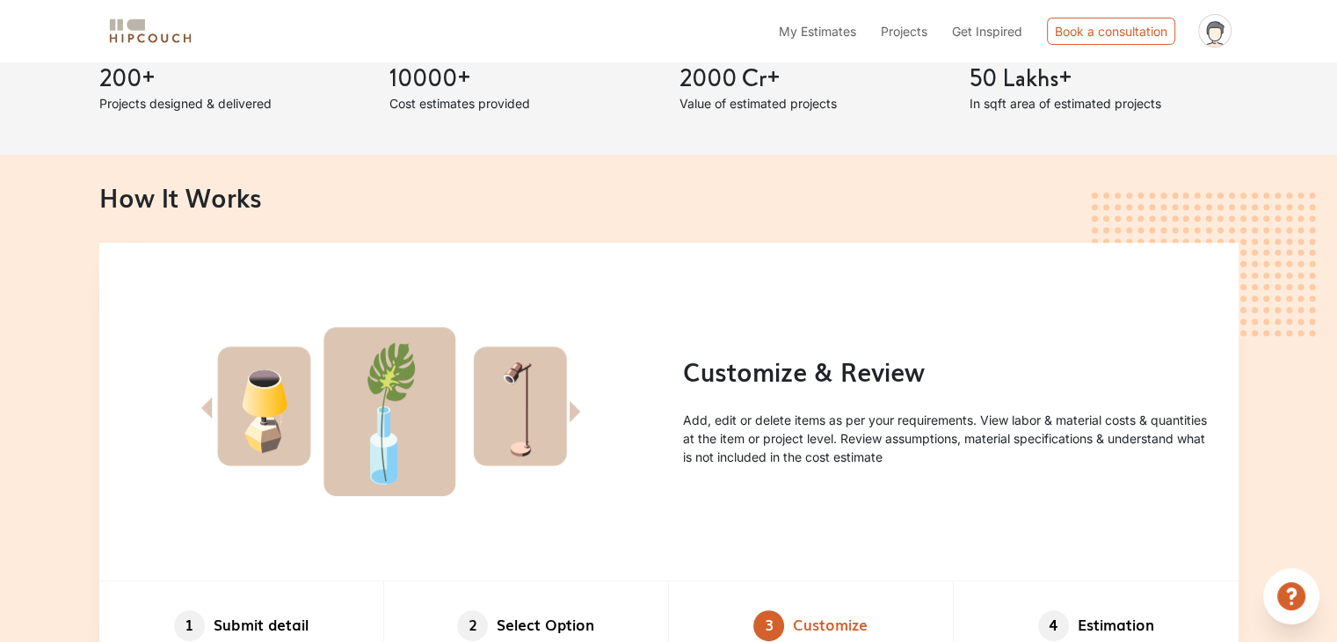
scroll to position [615, 0]
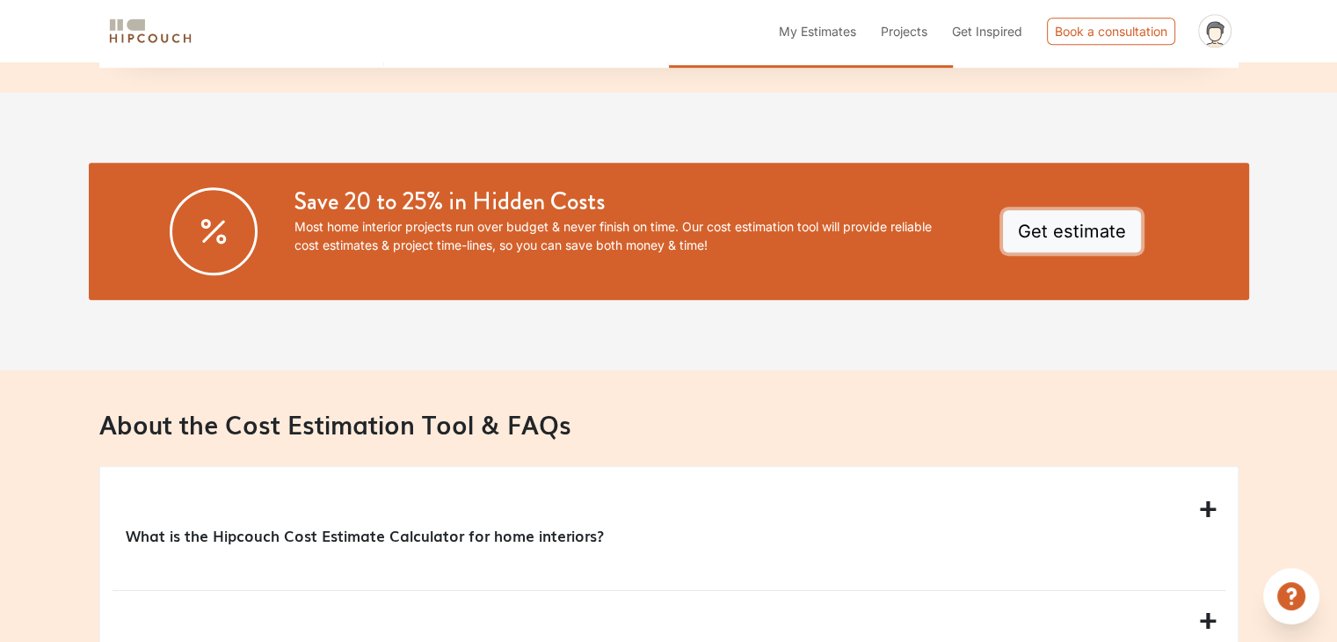
click at [1041, 215] on button "Get estimate" at bounding box center [1072, 231] width 138 height 42
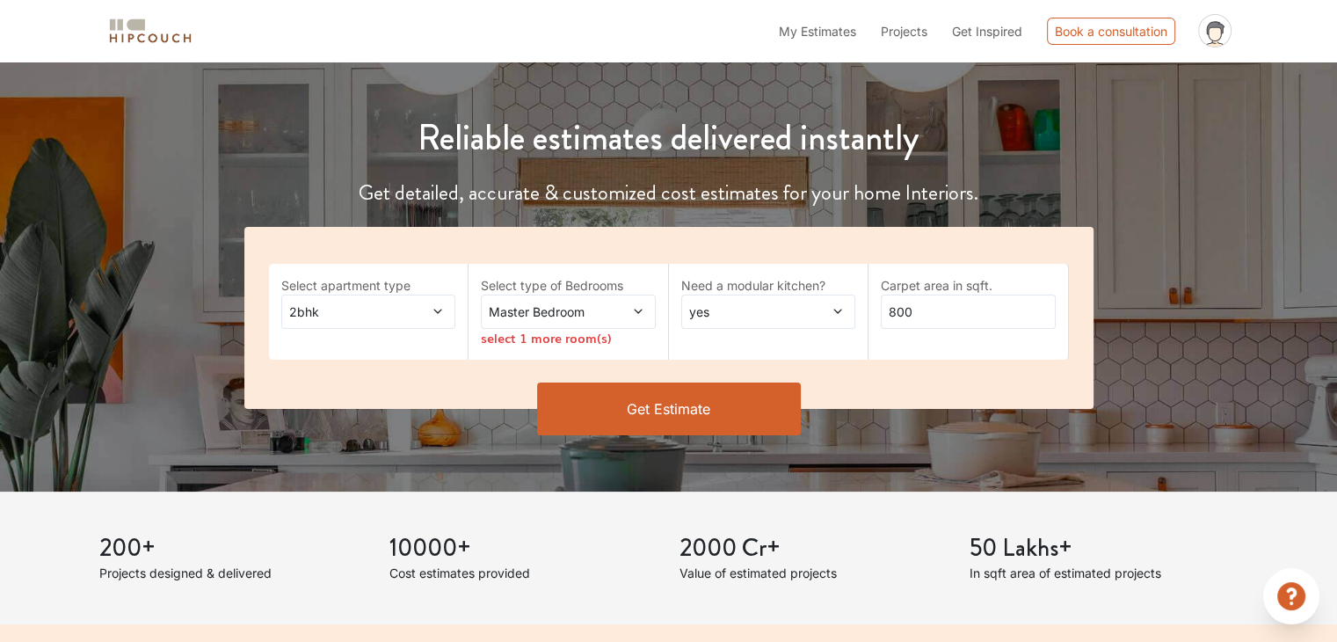
scroll to position [119, 0]
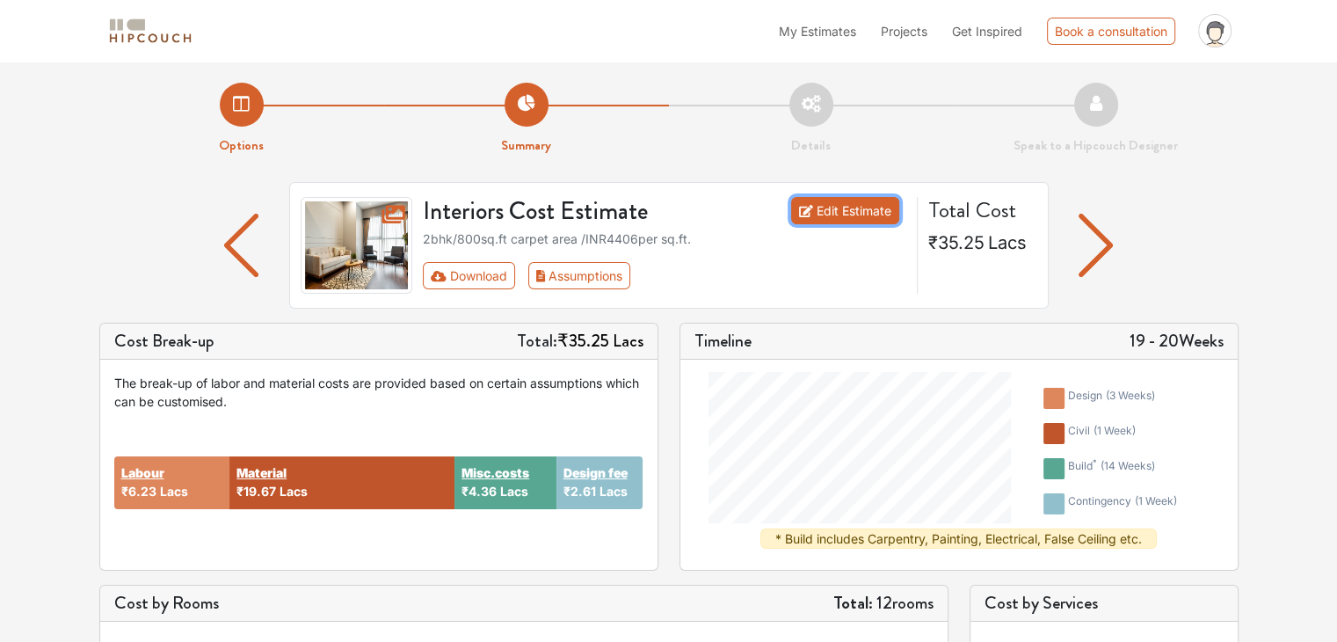
click at [824, 202] on link "Edit Estimate" at bounding box center [845, 210] width 108 height 27
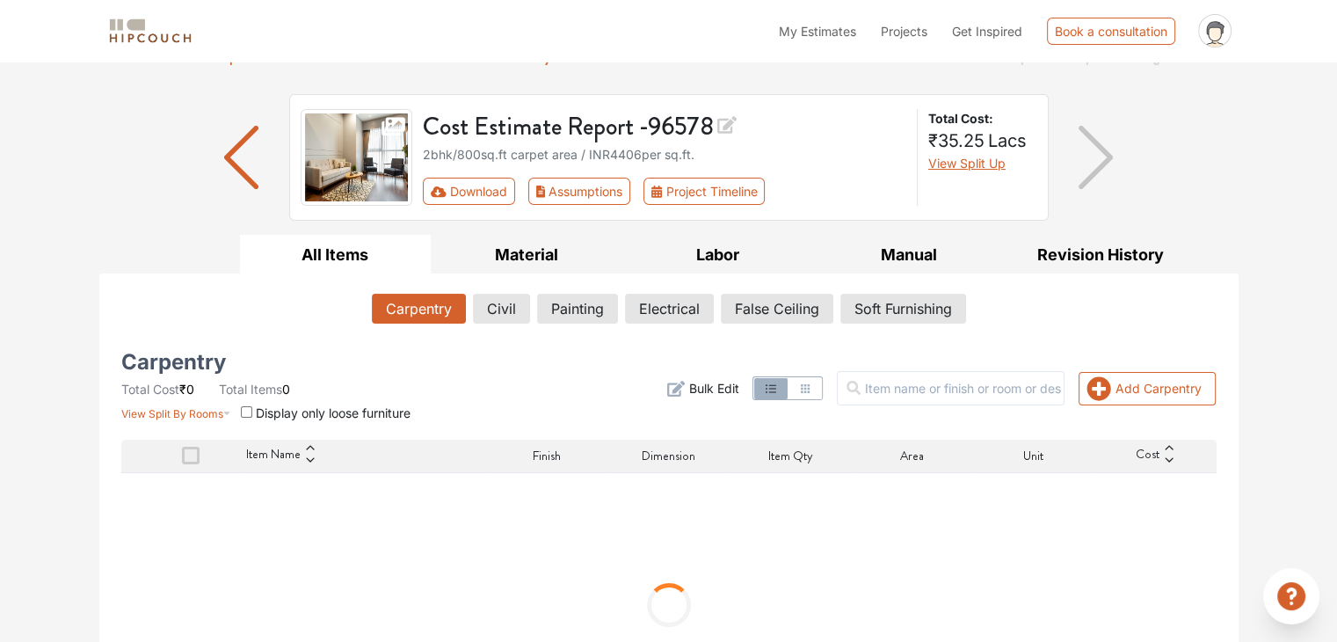
scroll to position [176, 0]
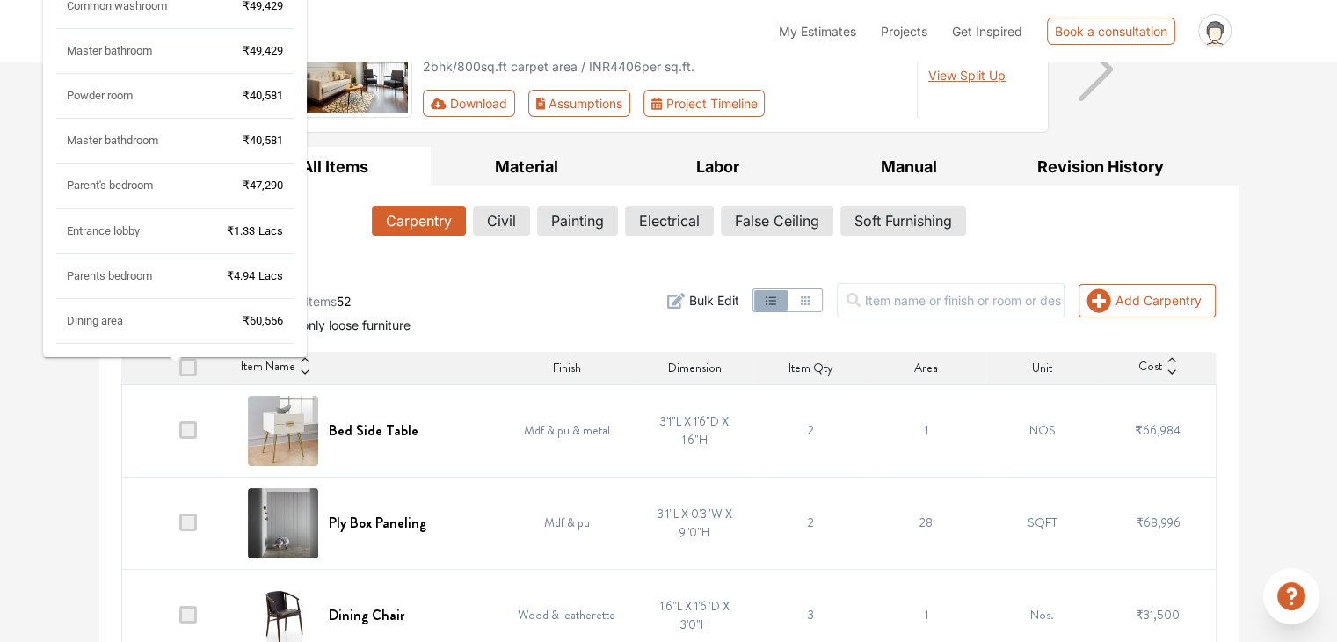
click at [191, 329] on div "Dining area ₹60,556" at bounding box center [174, 328] width 237 height 31
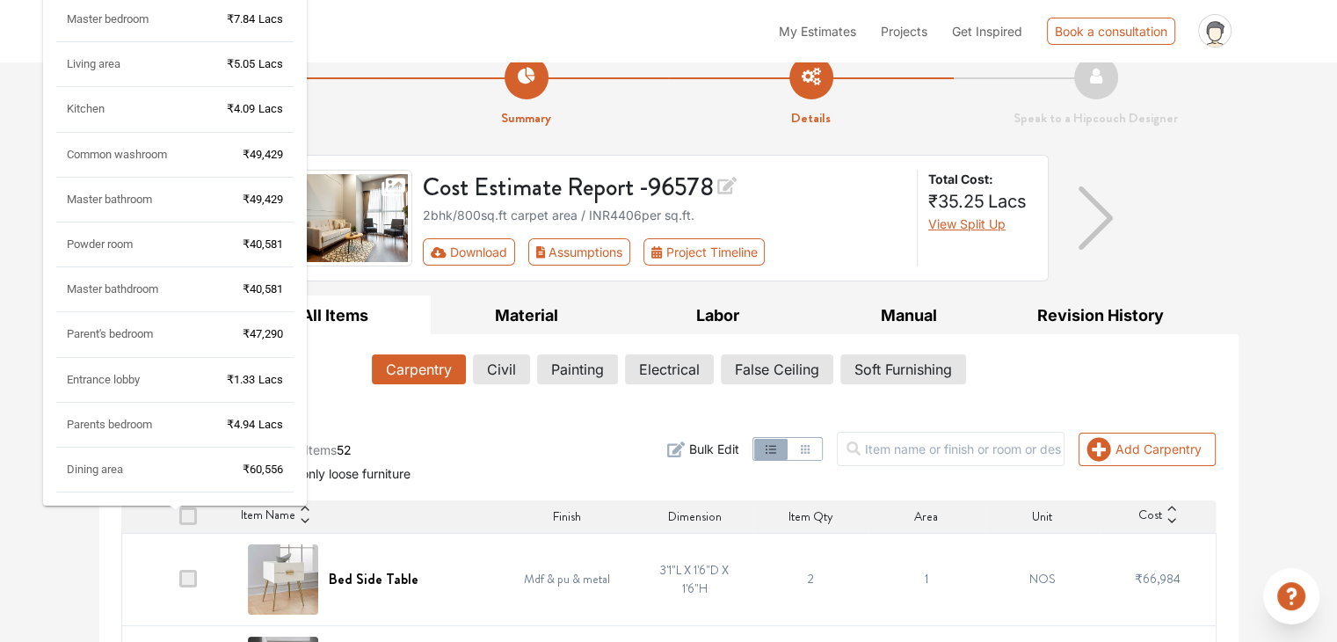
scroll to position [0, 0]
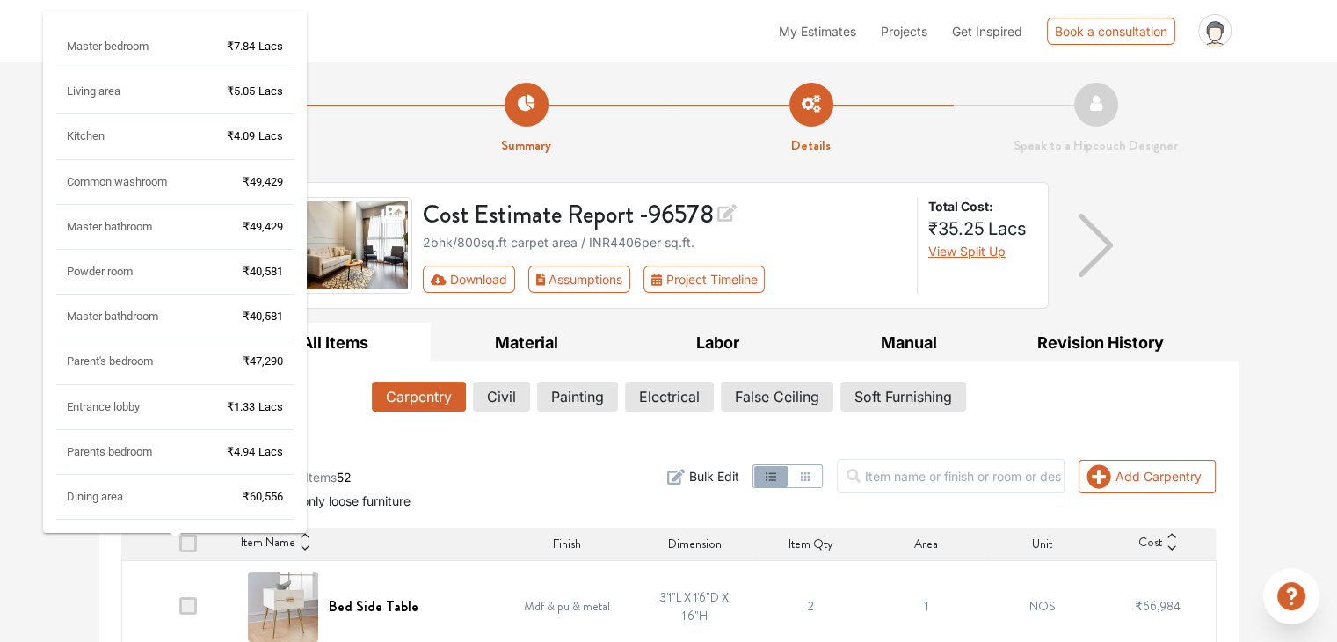
click at [96, 90] on span "Living area" at bounding box center [94, 90] width 54 height 13
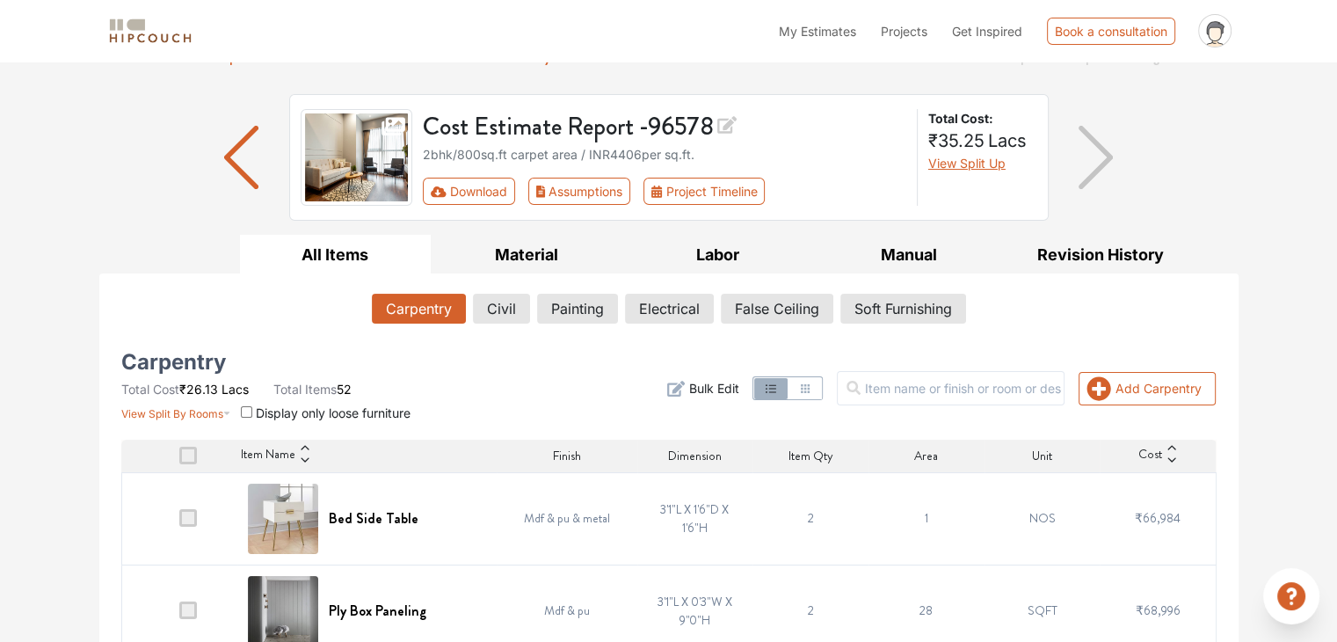
scroll to position [176, 0]
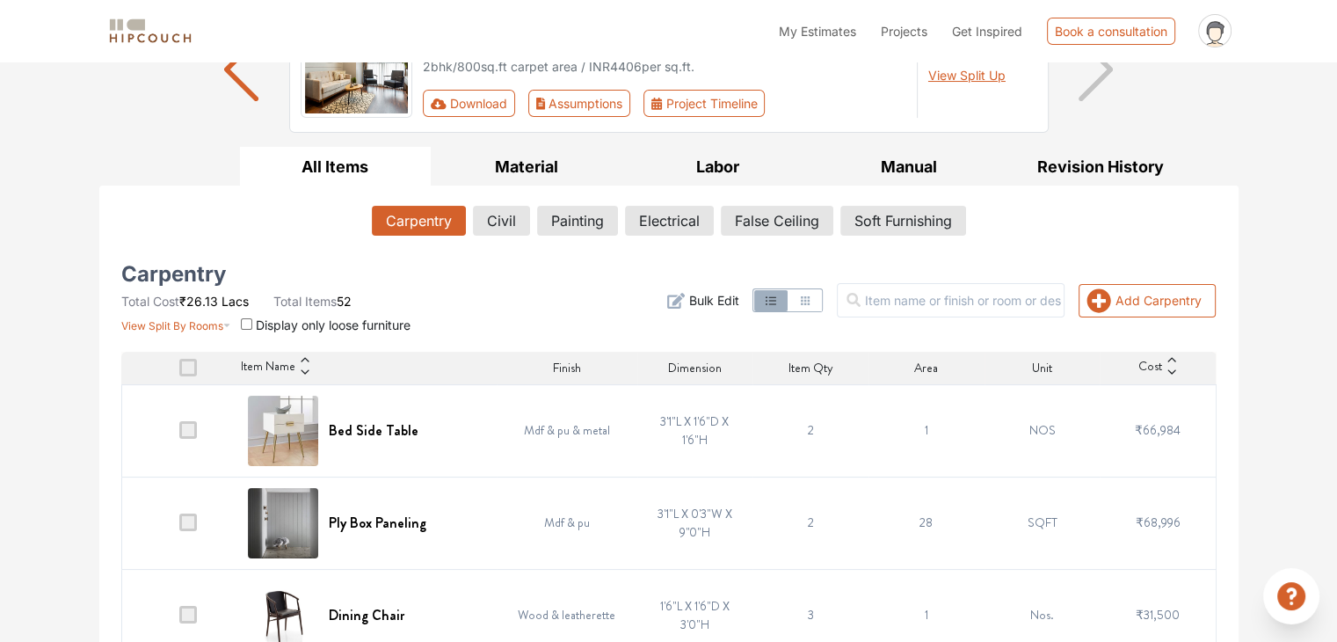
click at [245, 318] on input "checkbox" at bounding box center [246, 323] width 11 height 11
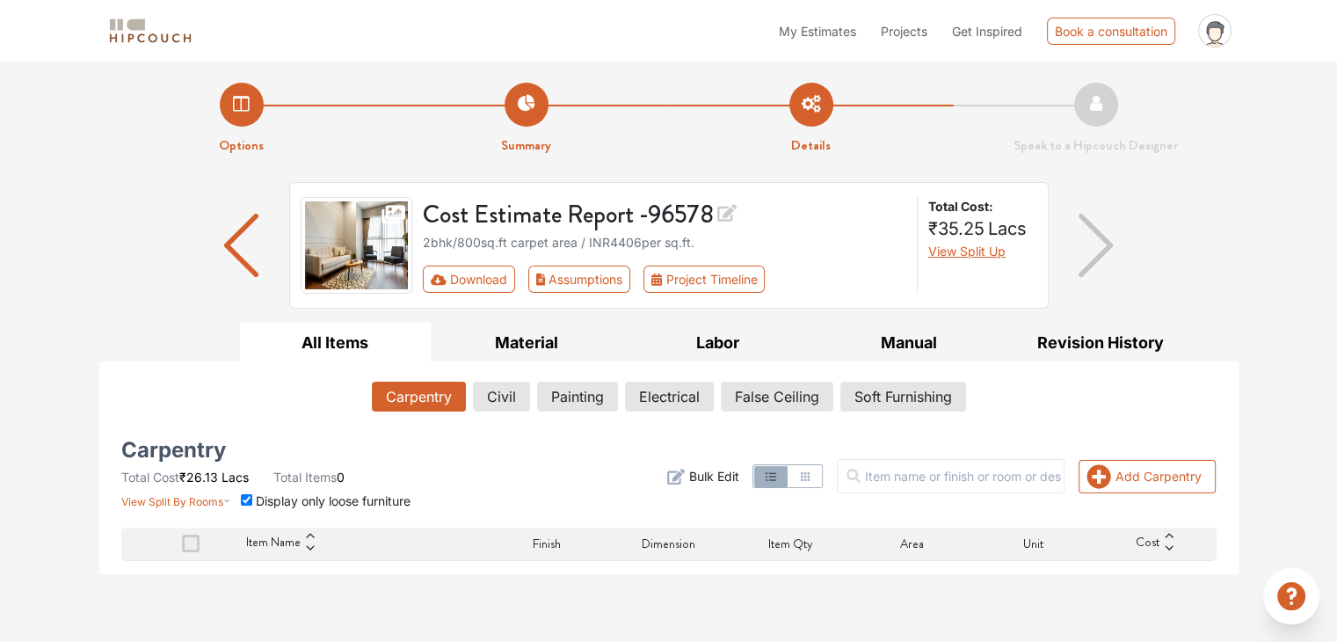
click at [252, 500] on input "checkbox" at bounding box center [246, 499] width 11 height 11
checkbox input "false"
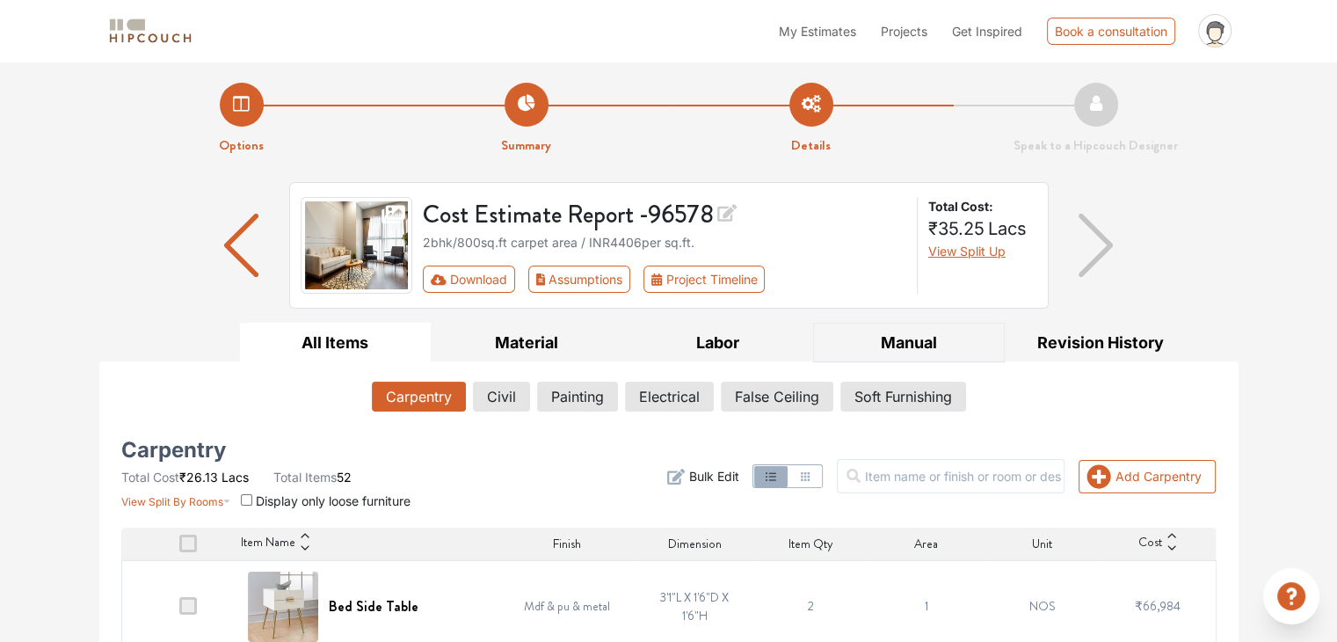
click at [903, 342] on button "Manual" at bounding box center [909, 343] width 192 height 40
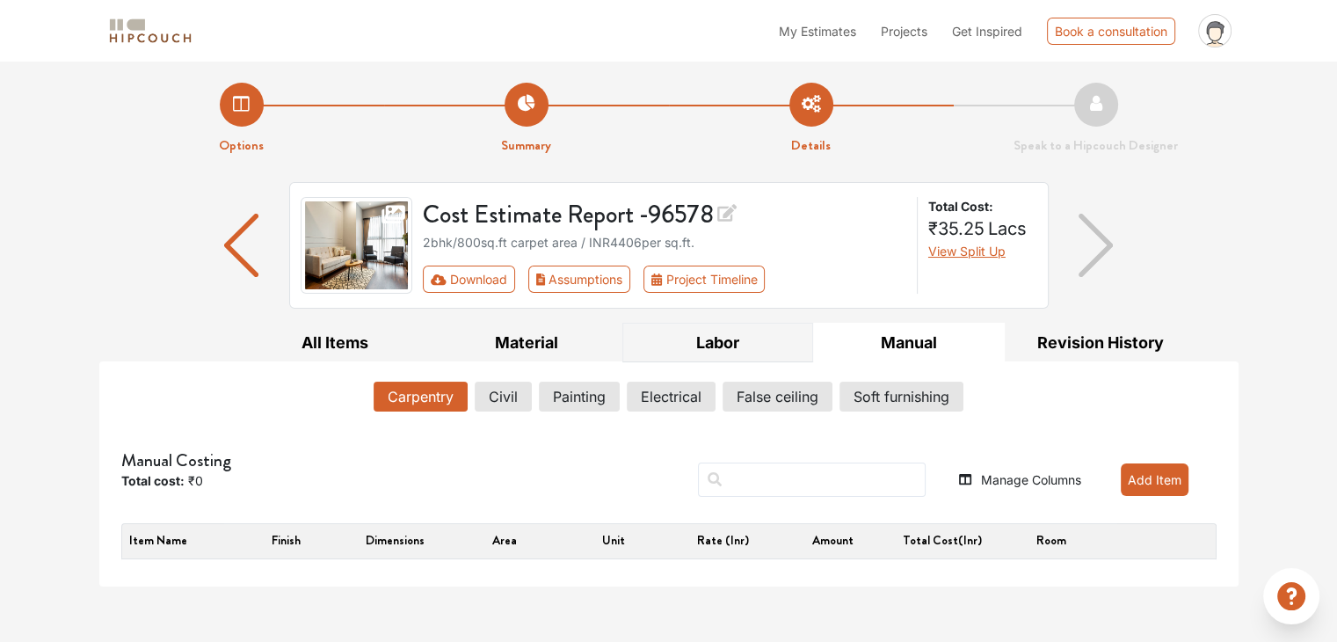
click at [751, 339] on button "Labor" at bounding box center [718, 343] width 192 height 40
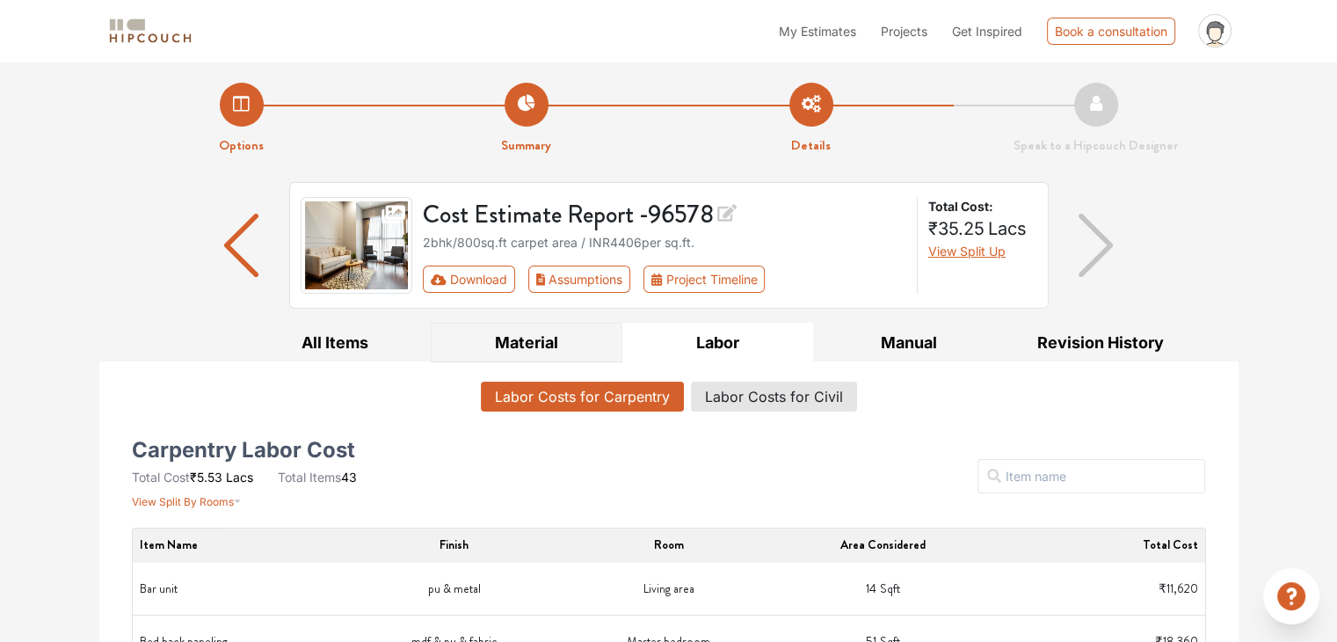
click at [559, 343] on button "Material" at bounding box center [527, 343] width 192 height 40
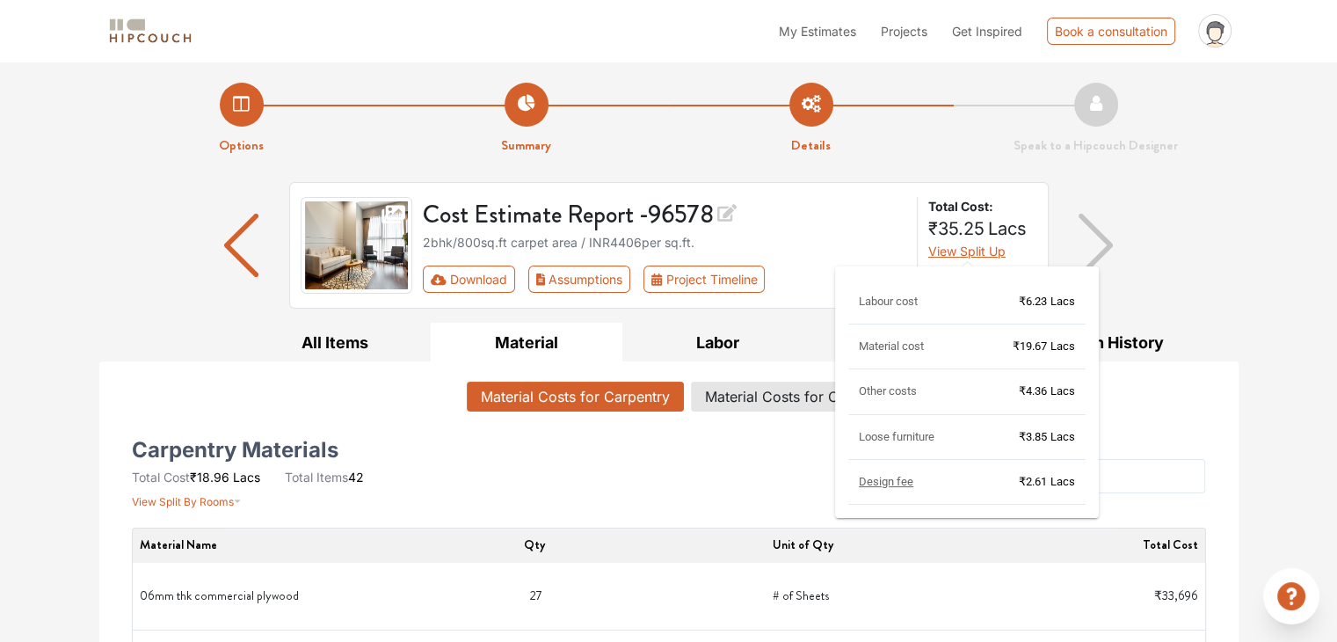
click at [970, 243] on span "View Split Up" at bounding box center [966, 250] width 77 height 15
click at [900, 483] on div "Labour cost ₹6.23 Lacs Material cost ₹19.67 Lacs Other costs ₹4.36 Lacs Loose f…" at bounding box center [967, 394] width 264 height 271
click at [899, 482] on span "Design fee" at bounding box center [886, 481] width 54 height 13
click at [1048, 476] on span "₹2.61 Lacs" at bounding box center [1047, 482] width 56 height 16
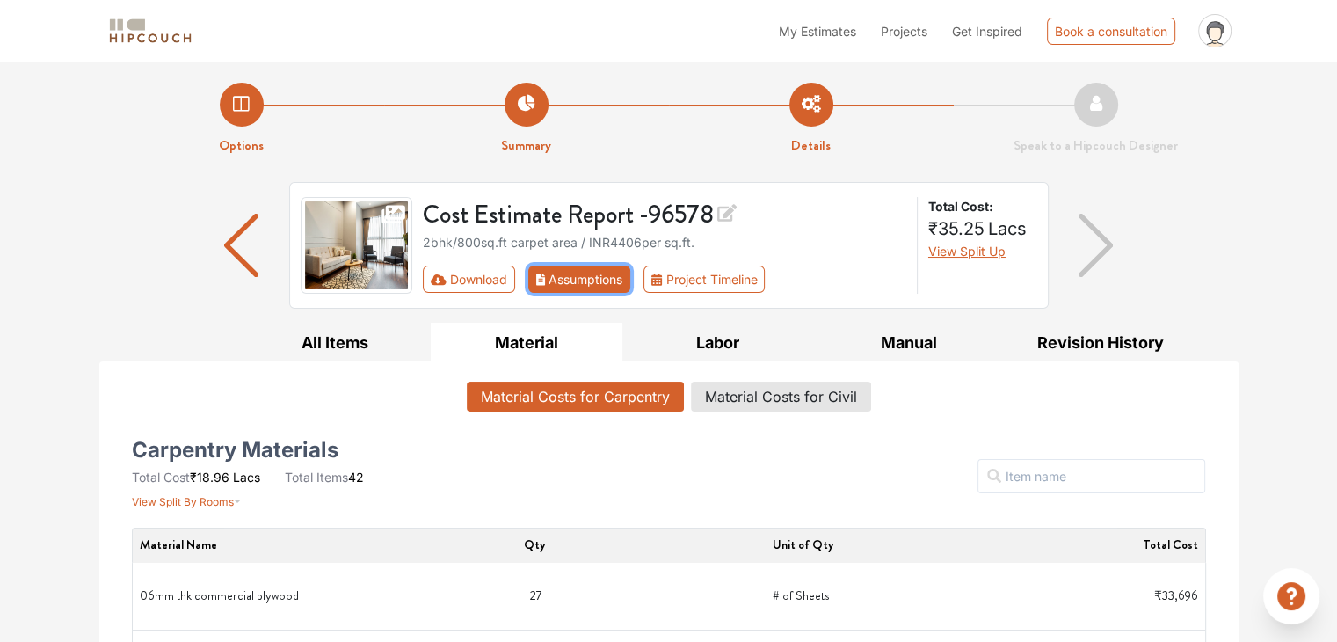
click at [580, 281] on button "Assumptions" at bounding box center [579, 278] width 103 height 27
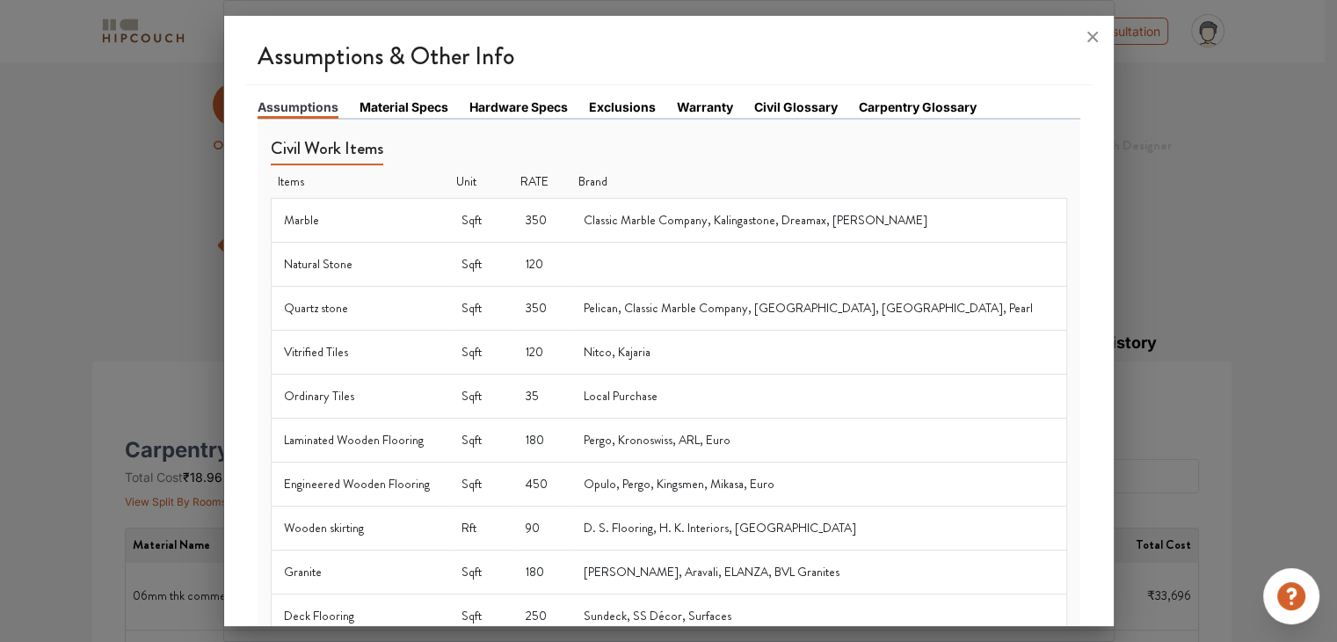
click at [401, 111] on link "Material Specs" at bounding box center [403, 107] width 89 height 18
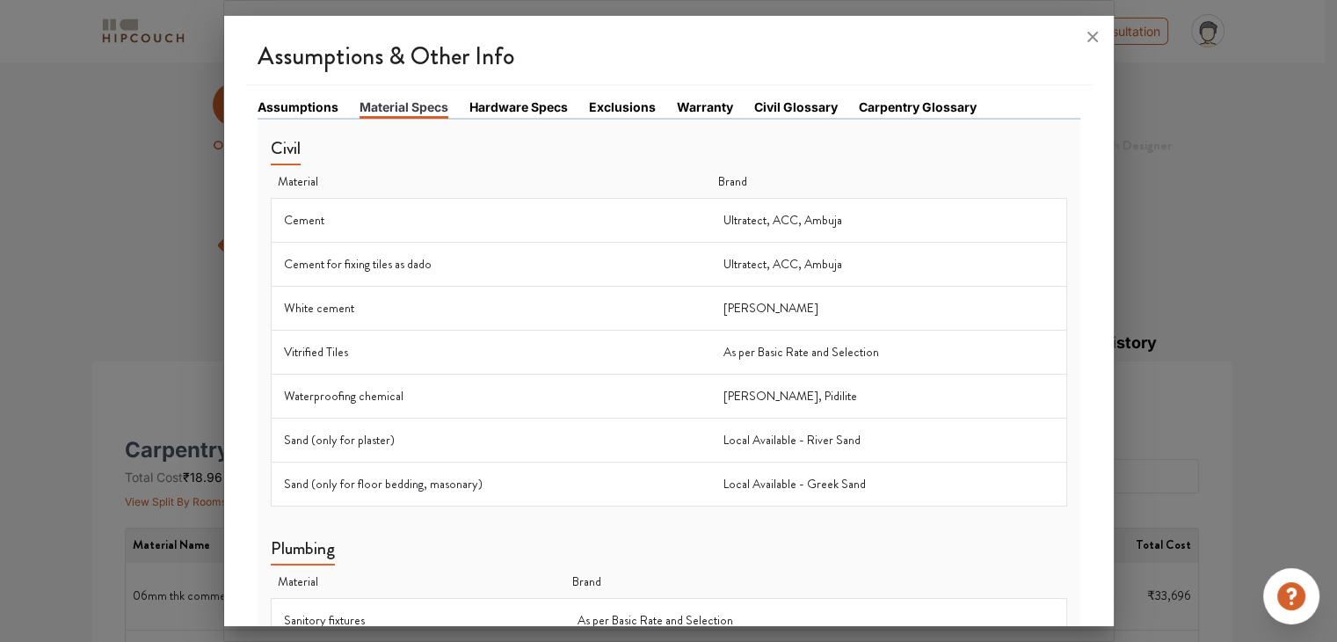
click at [512, 100] on link "Hardware Specs" at bounding box center [518, 107] width 98 height 18
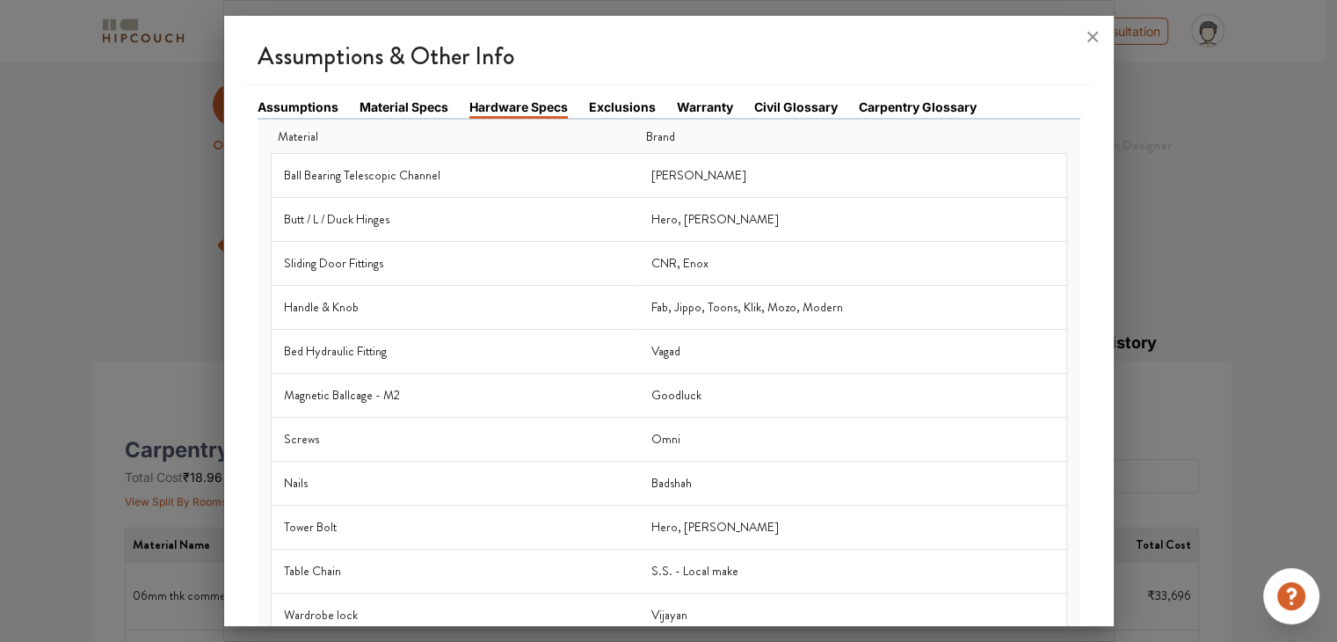
click at [512, 106] on link "Hardware Specs" at bounding box center [518, 108] width 98 height 21
click at [637, 106] on link "Exclusions" at bounding box center [622, 107] width 67 height 18
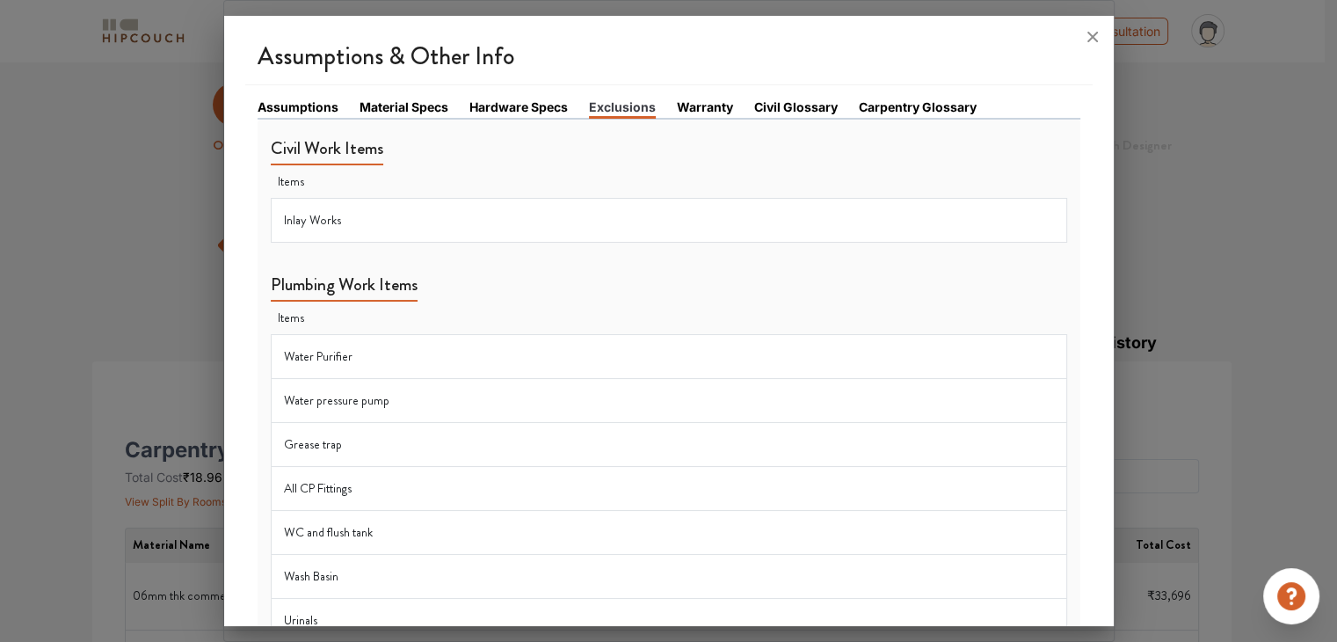
click at [697, 104] on link "Warranty" at bounding box center [705, 107] width 56 height 18
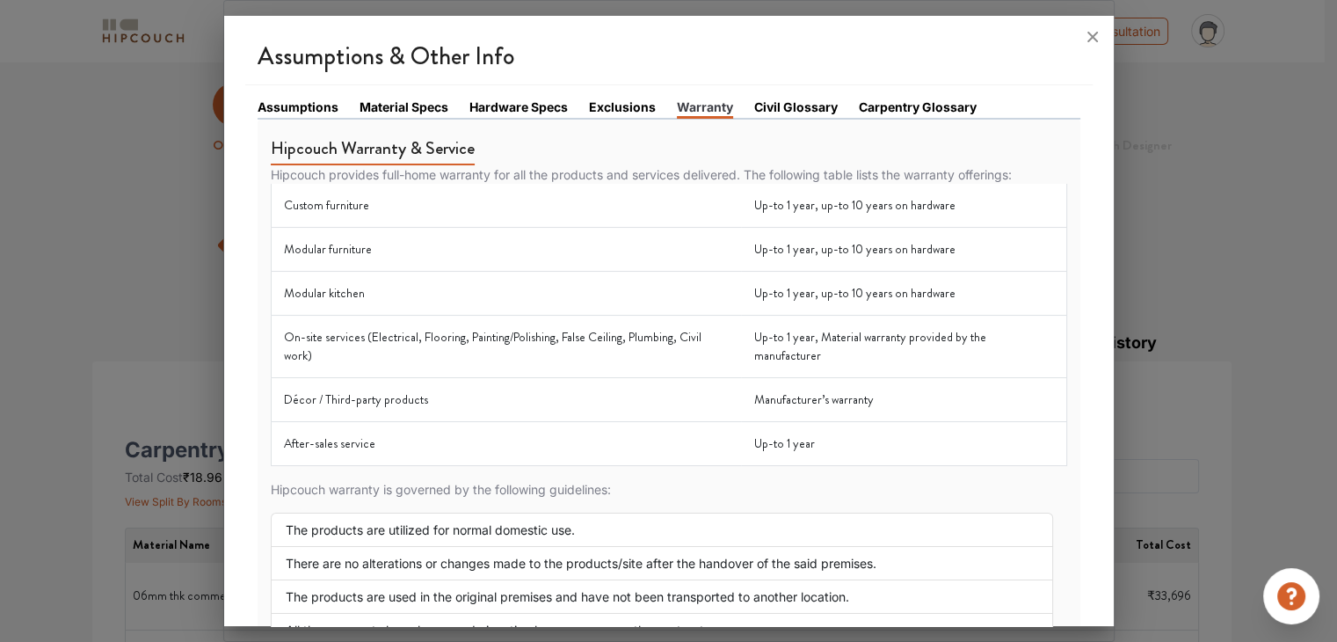
click at [784, 103] on link "Civil Glossary" at bounding box center [795, 107] width 83 height 18
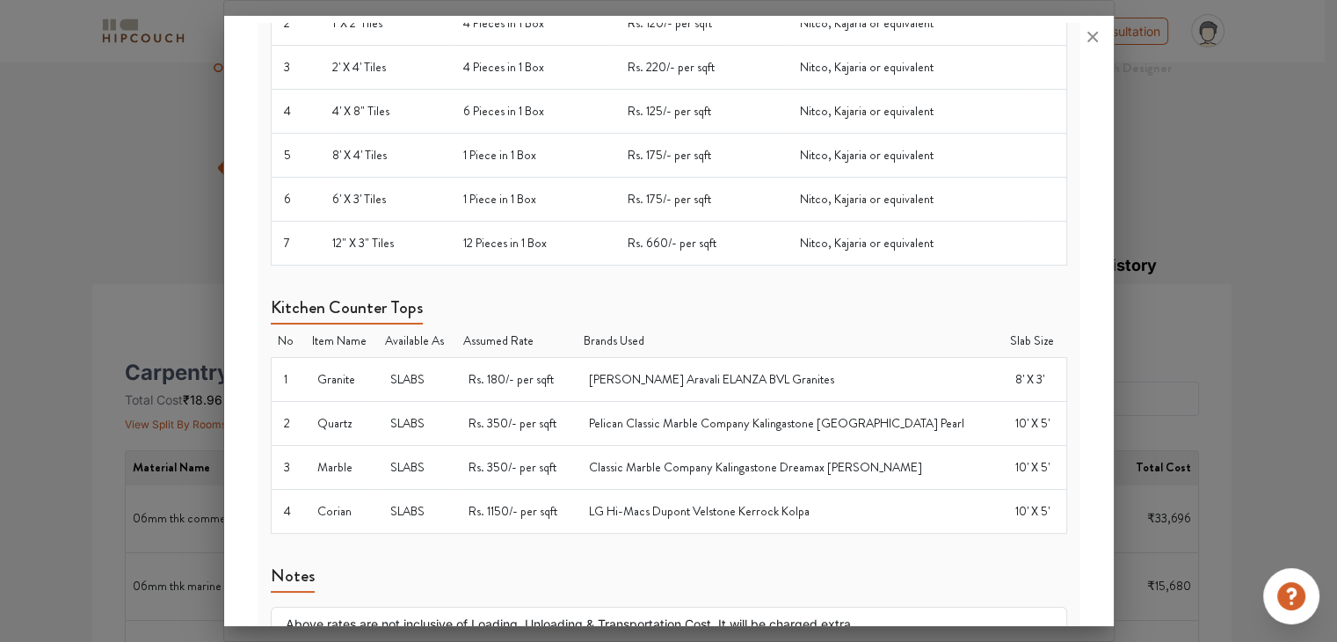
scroll to position [176, 0]
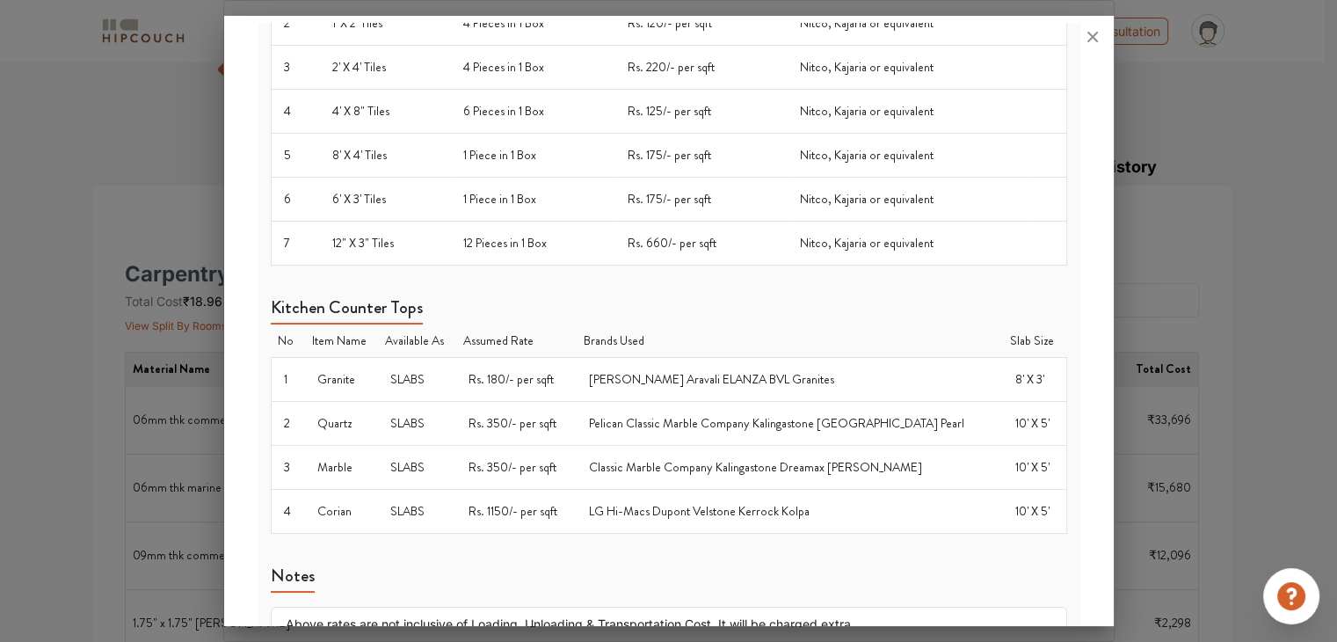
click at [1174, 377] on div at bounding box center [668, 321] width 1337 height 642
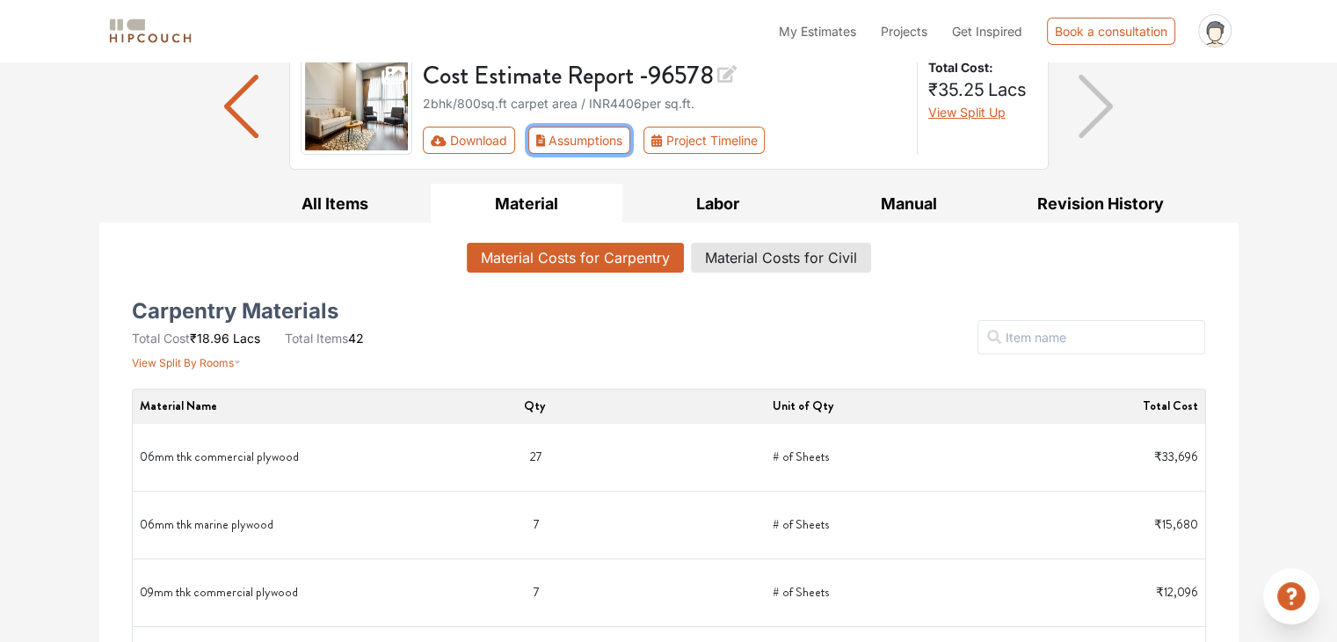
scroll to position [0, 0]
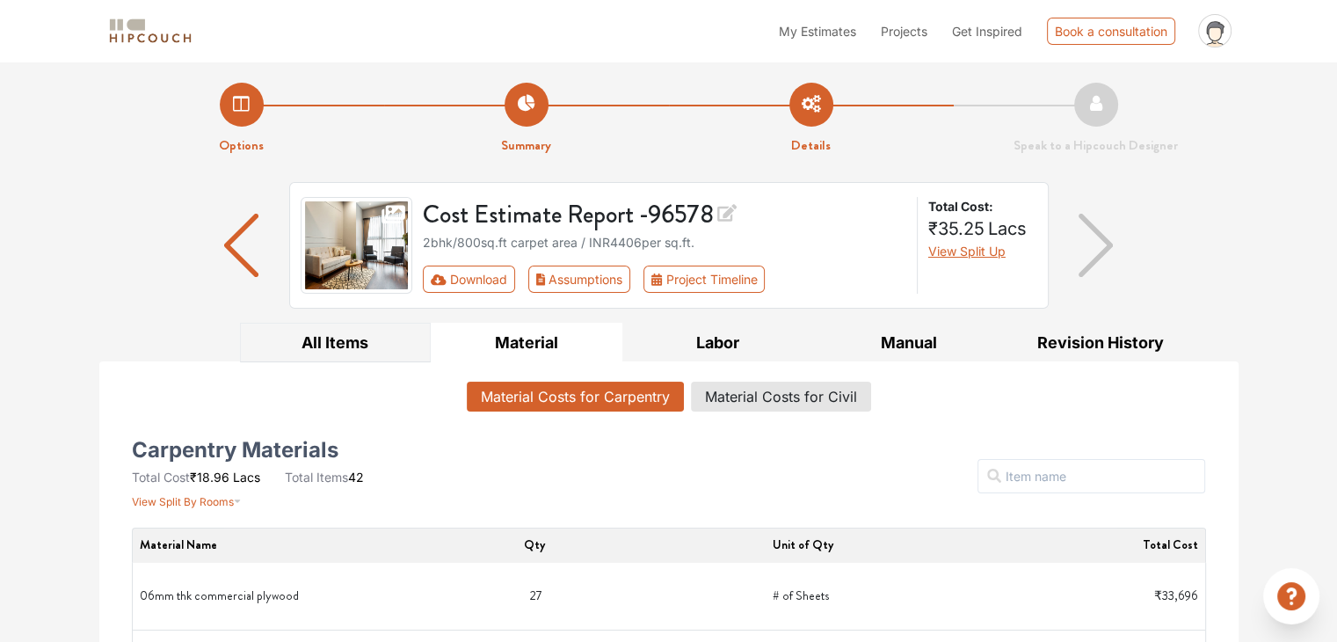
click at [316, 338] on button "All Items" at bounding box center [336, 343] width 192 height 40
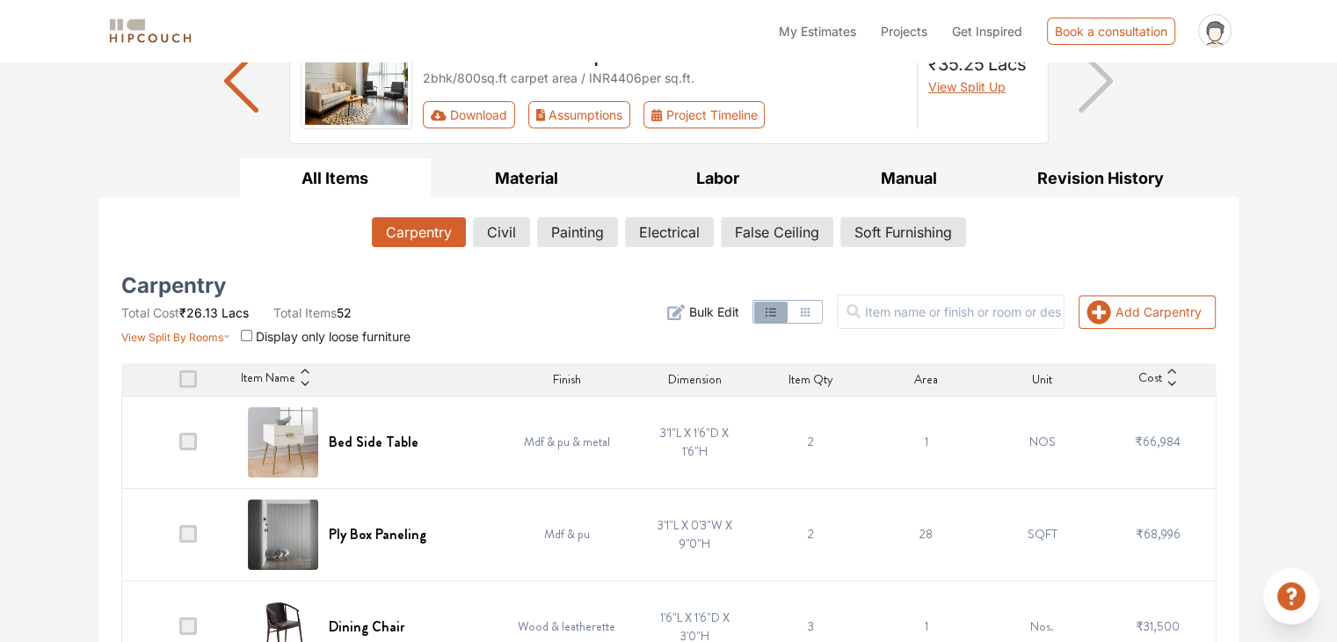
scroll to position [176, 0]
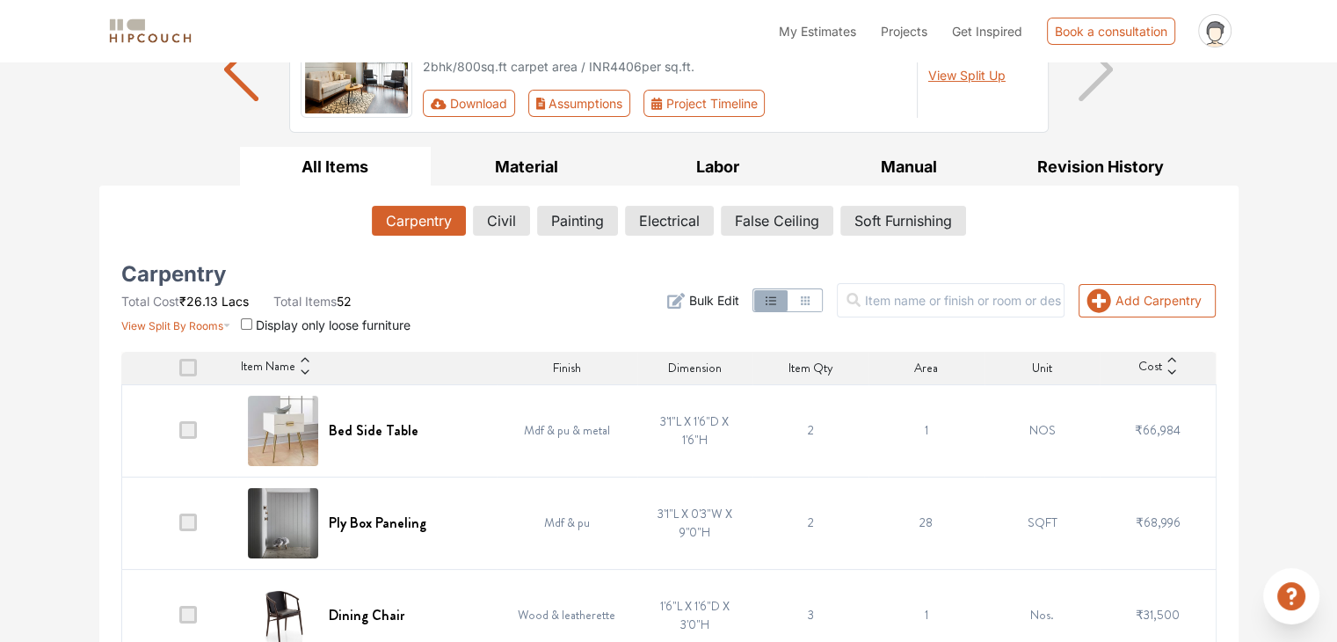
click at [194, 370] on span at bounding box center [188, 368] width 18 height 18
click at [179, 372] on input "checkbox" at bounding box center [179, 372] width 0 height 0
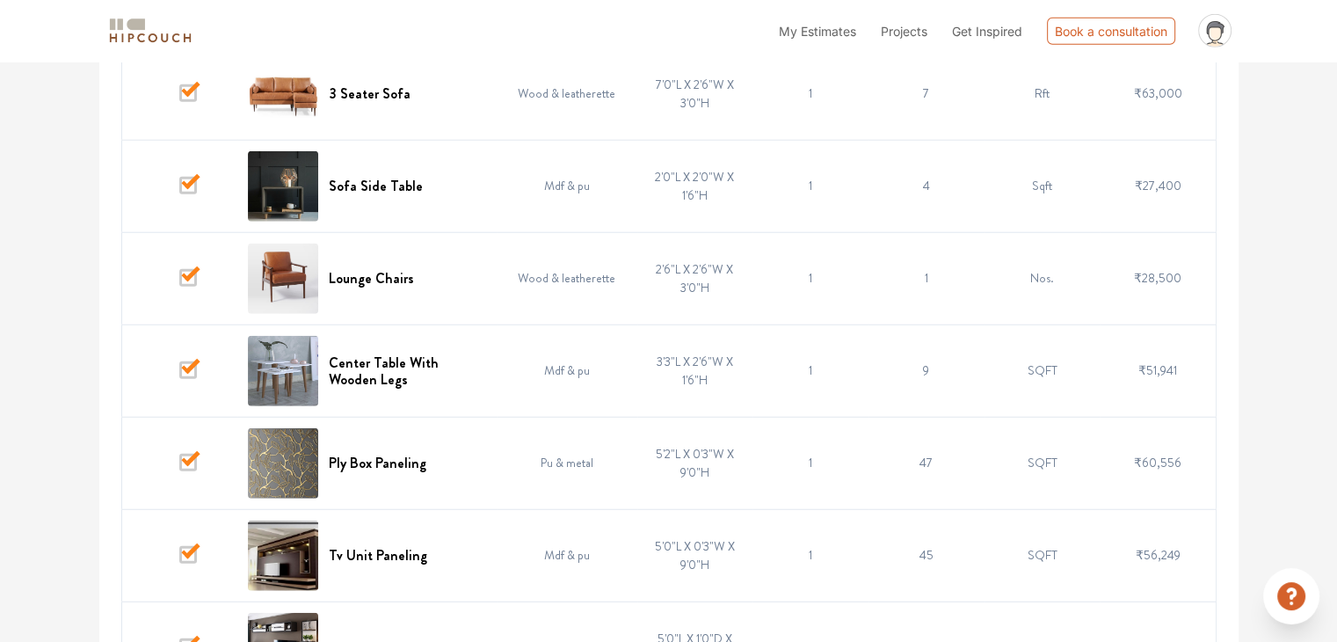
scroll to position [4722, 0]
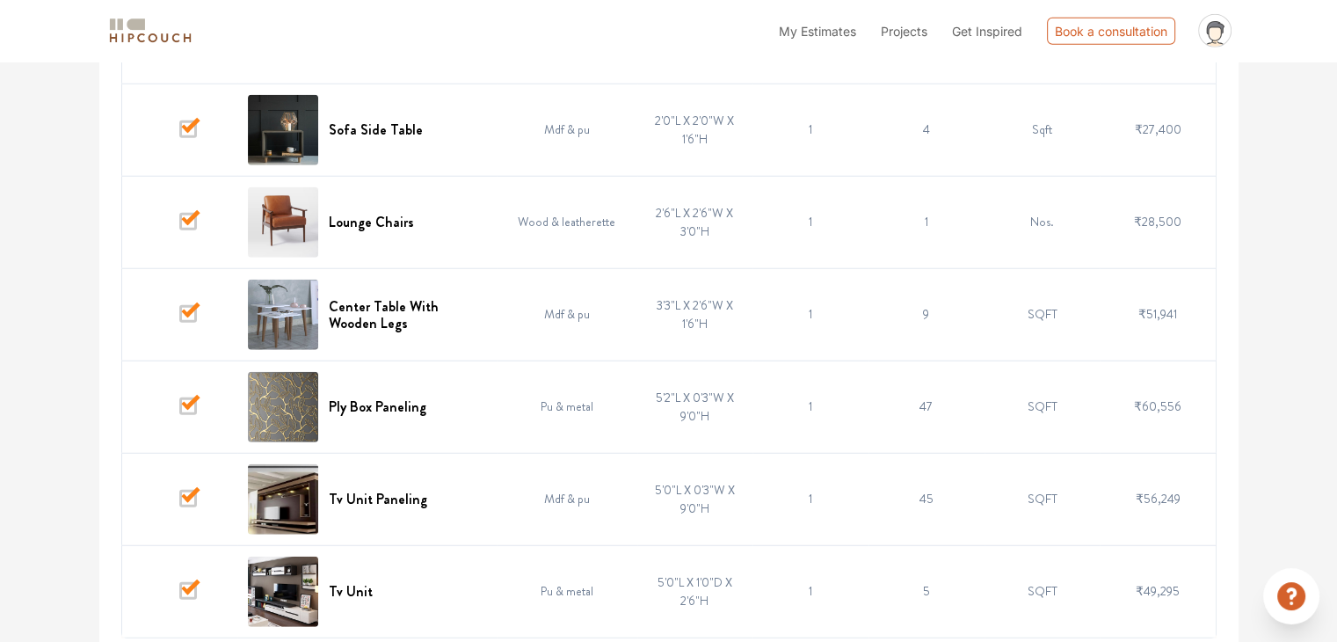
click at [208, 396] on td at bounding box center [179, 406] width 116 height 92
click at [189, 397] on span at bounding box center [188, 406] width 18 height 18
click at [179, 410] on input "checkbox" at bounding box center [179, 410] width 0 height 0
click at [575, 389] on td "Pu & metal" at bounding box center [567, 406] width 141 height 92
click at [552, 395] on td "Pu & metal" at bounding box center [567, 406] width 141 height 92
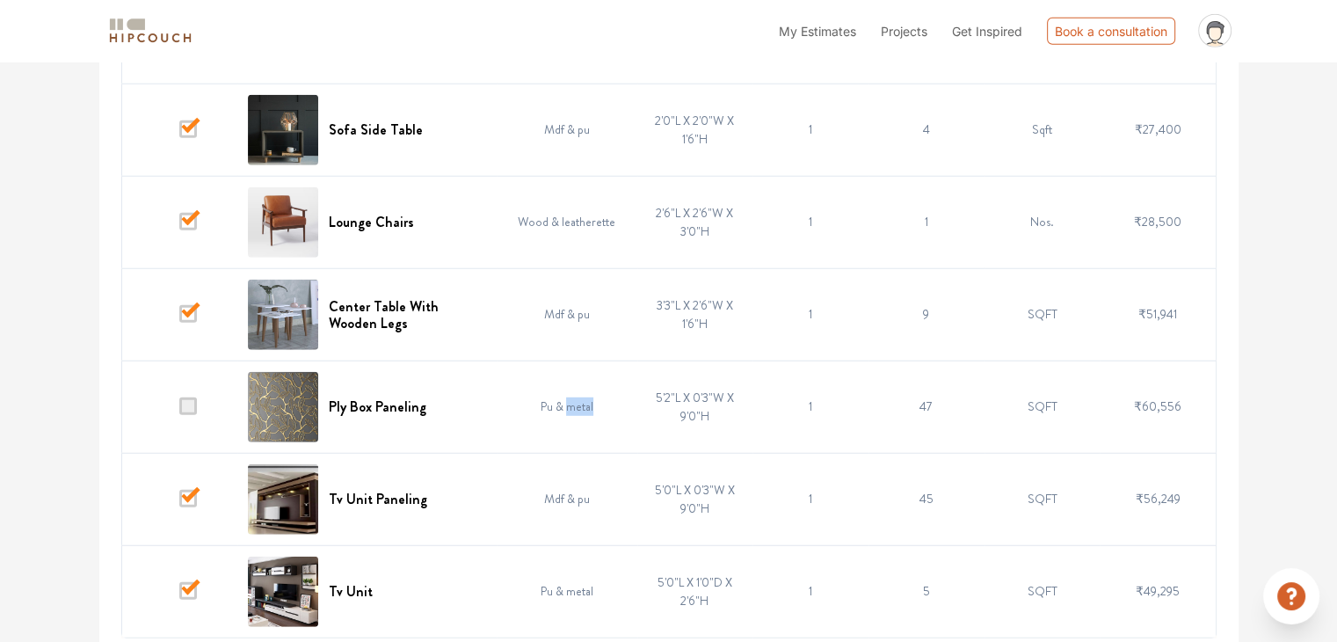
click at [552, 395] on td "Pu & metal" at bounding box center [567, 406] width 141 height 92
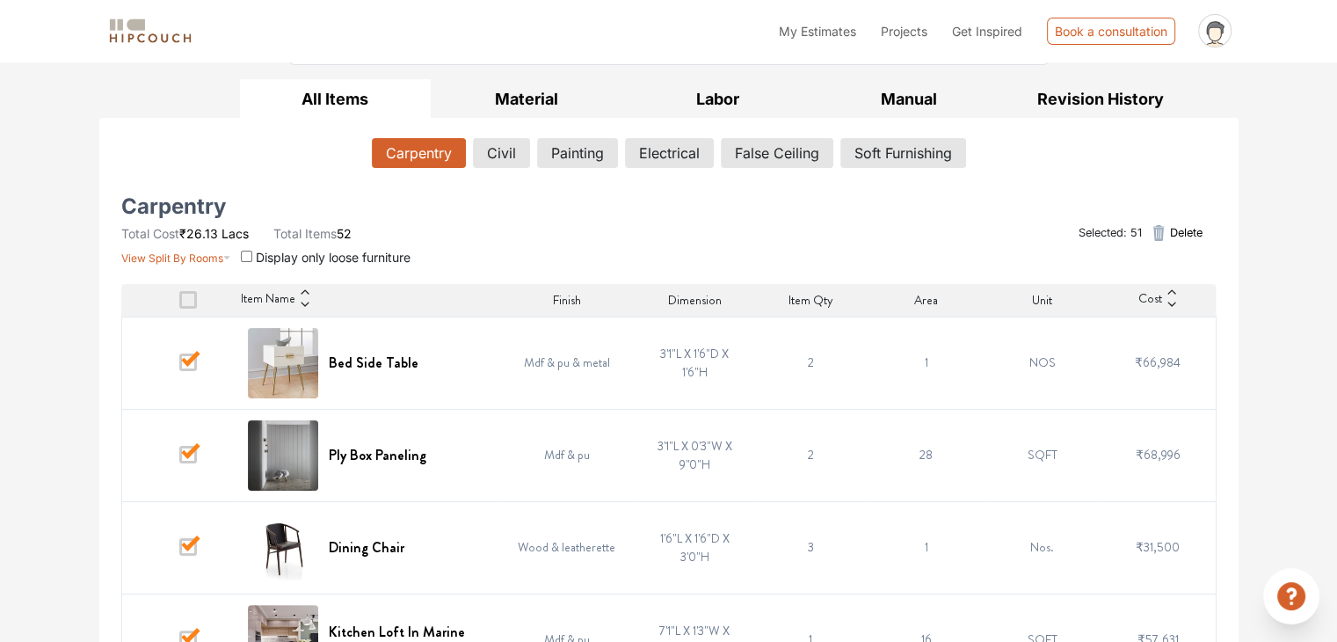
scroll to position [0, 0]
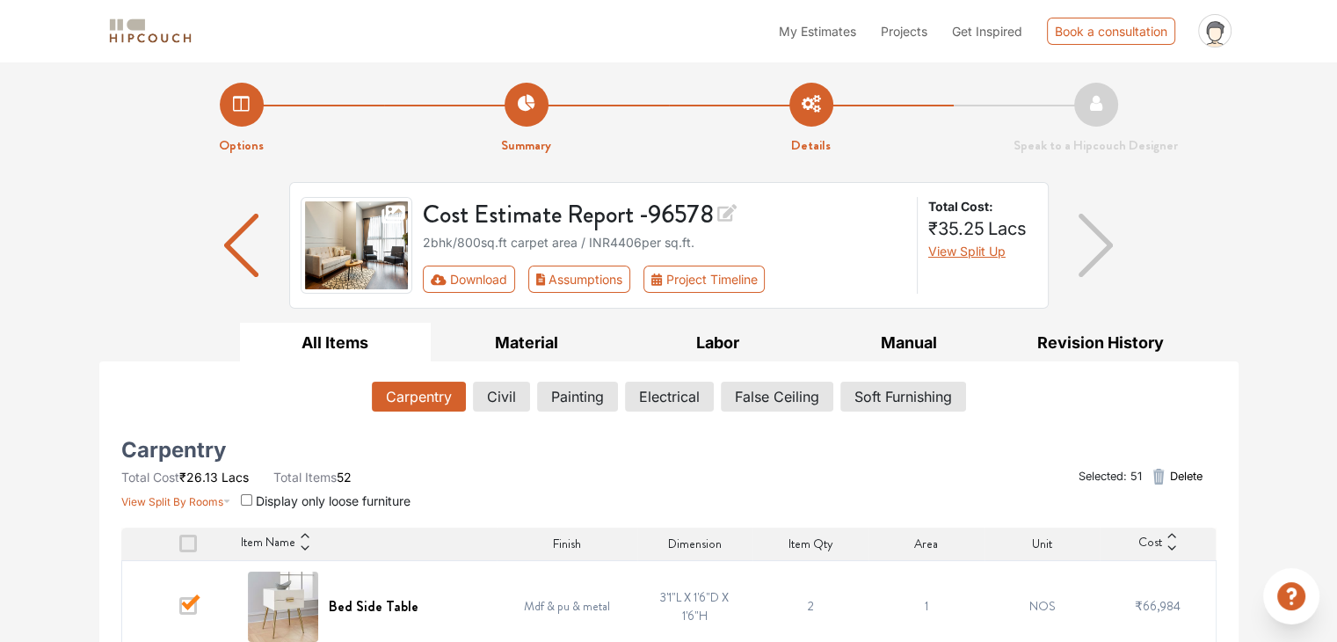
click at [562, 539] on span "Finish" at bounding box center [567, 543] width 28 height 18
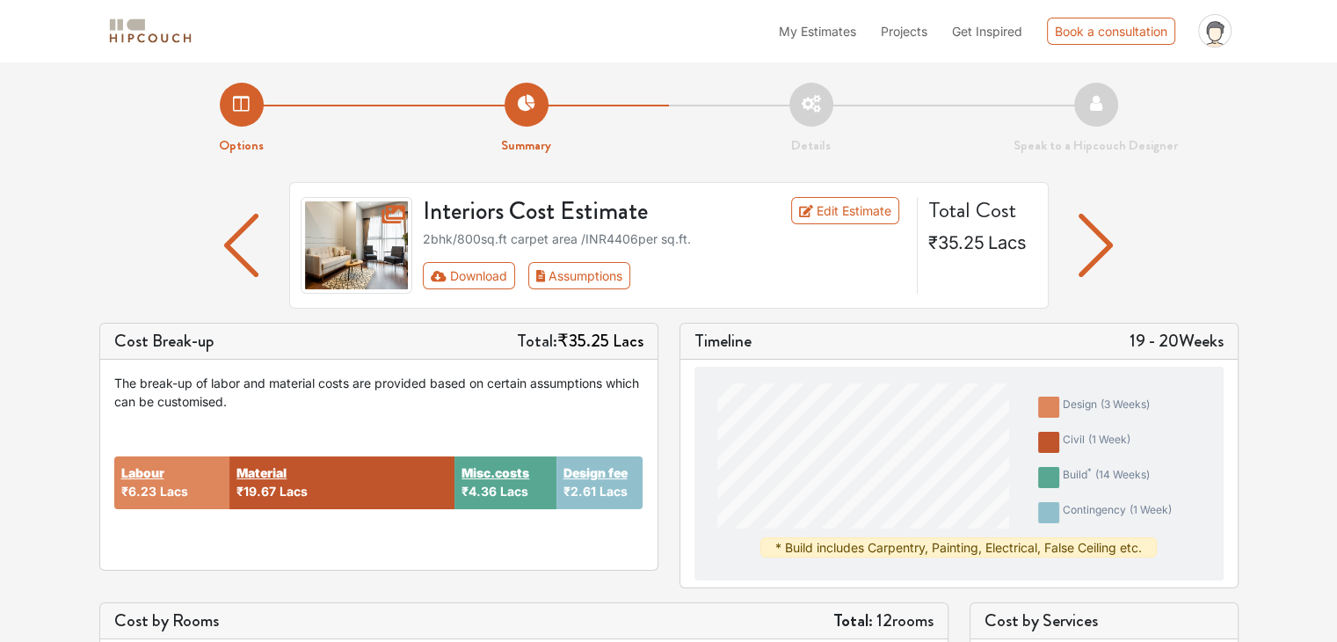
click at [250, 106] on li "Options" at bounding box center [241, 119] width 285 height 73
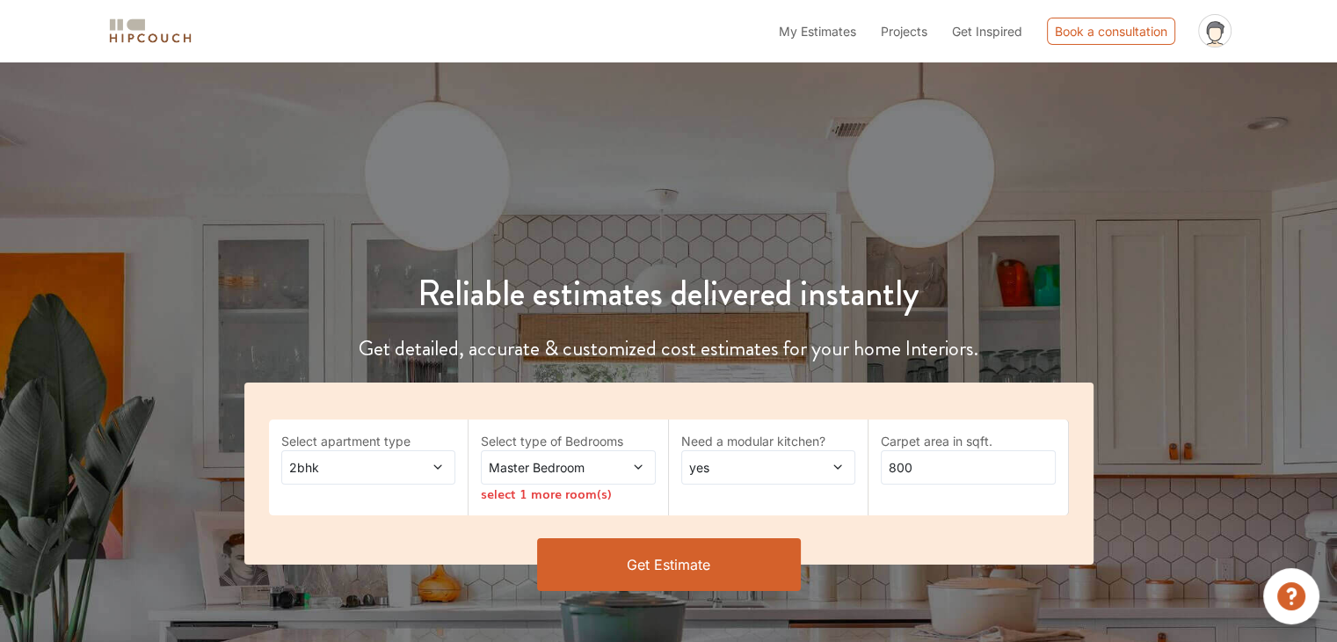
click at [413, 467] on span at bounding box center [424, 467] width 40 height 18
click at [413, 466] on span at bounding box center [424, 467] width 40 height 18
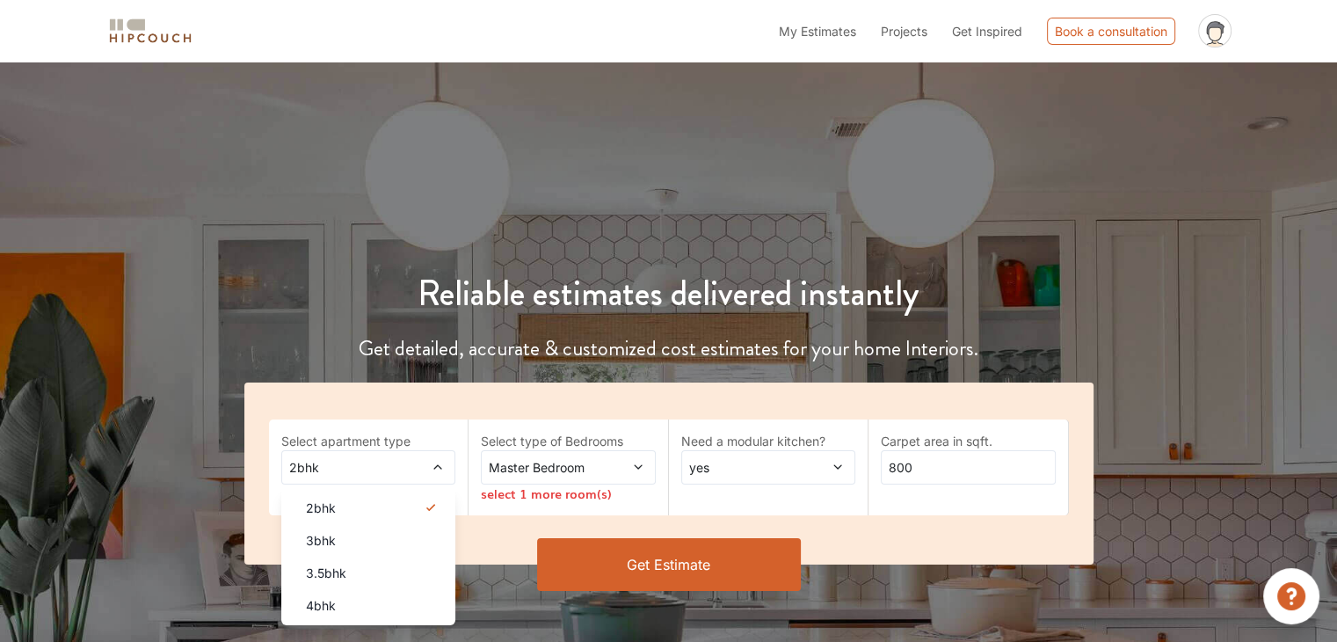
click at [571, 226] on div "Reliable estimates delivered instantly Get detailed, accurate & customized cost…" at bounding box center [668, 402] width 1337 height 429
